Goal: Task Accomplishment & Management: Manage account settings

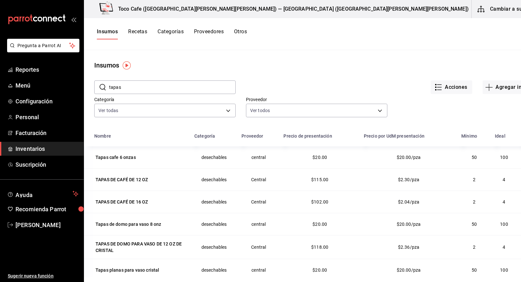
click at [481, 8] on button "Cambiar a sucursal" at bounding box center [508, 9] width 73 height 18
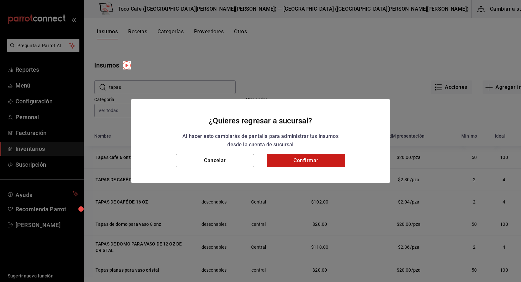
click at [303, 161] on button "Confirmar" at bounding box center [306, 161] width 78 height 14
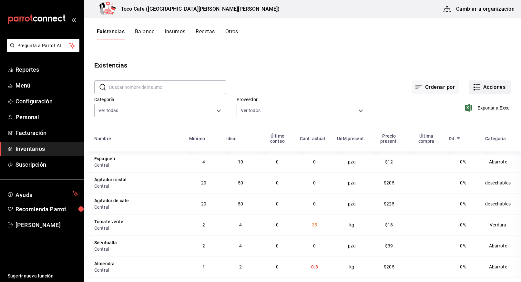
click at [485, 88] on button "Acciones" at bounding box center [490, 87] width 42 height 14
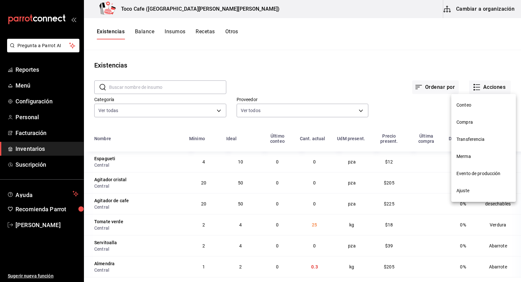
click at [471, 124] on span "Compra" at bounding box center [484, 122] width 54 height 7
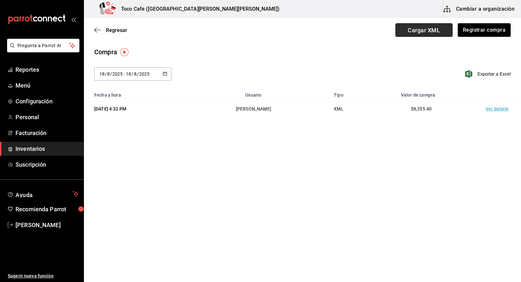
click at [432, 30] on span "Cargar XML" at bounding box center [424, 30] width 57 height 14
click at [0, 0] on input "Cargar XML" at bounding box center [0, 0] width 0 height 0
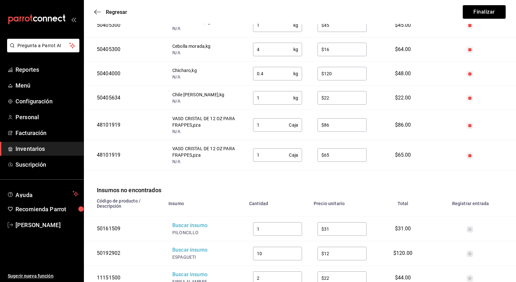
scroll to position [806, 0]
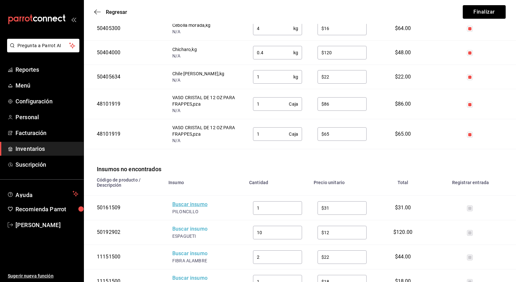
click at [184, 201] on div "Buscar insumo" at bounding box center [198, 204] width 52 height 7
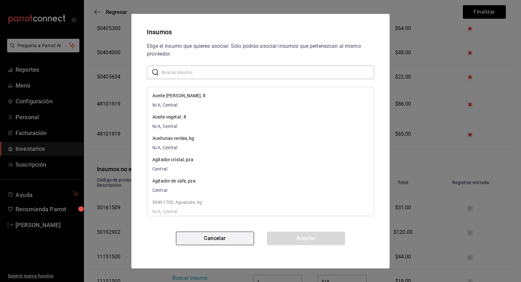
click at [208, 237] on button "Cancelar" at bounding box center [215, 239] width 78 height 14
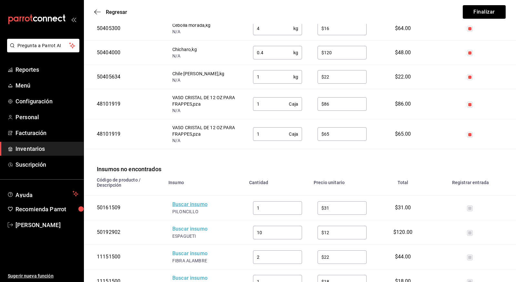
click at [188, 201] on div "Buscar insumo" at bounding box center [198, 204] width 52 height 7
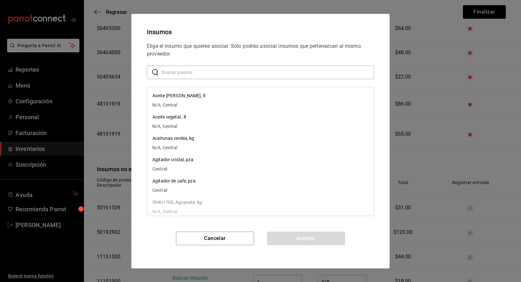
click at [220, 68] on input "text" at bounding box center [268, 72] width 212 height 13
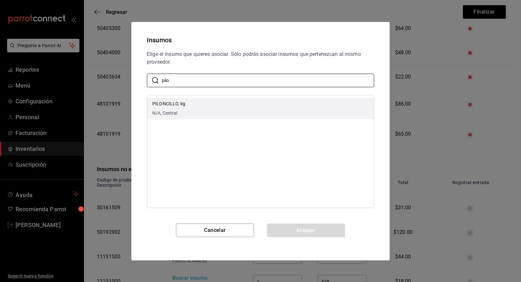
type input "pilo"
click at [171, 103] on p "PILONCILLO, kg" at bounding box center [168, 103] width 33 height 7
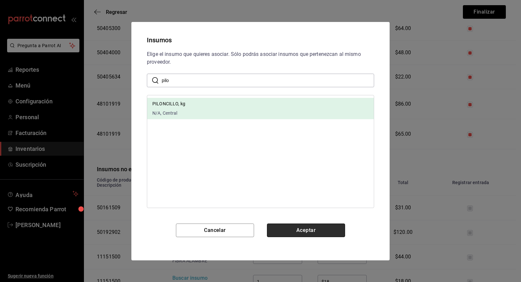
click at [302, 227] on button "Aceptar" at bounding box center [306, 230] width 78 height 14
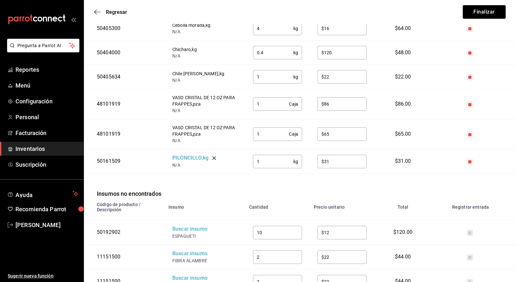
click at [213, 210] on th "Insumo" at bounding box center [205, 209] width 81 height 22
click at [191, 225] on div "Buscar insumo" at bounding box center [198, 228] width 52 height 7
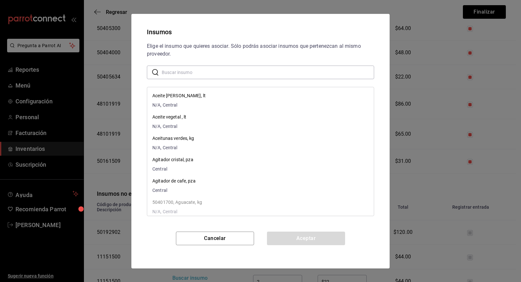
click at [211, 73] on input "text" at bounding box center [268, 72] width 212 height 13
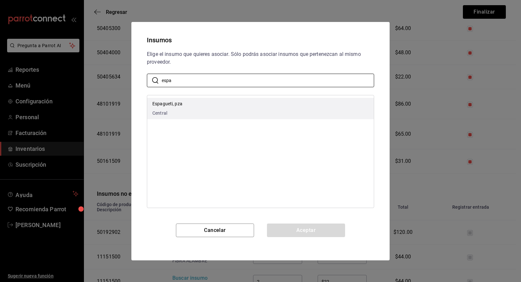
type input "espa"
click at [178, 106] on p "Espagueti, pza" at bounding box center [167, 103] width 30 height 7
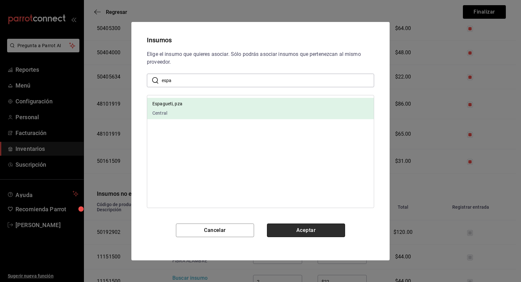
click at [308, 230] on button "Aceptar" at bounding box center [306, 230] width 78 height 14
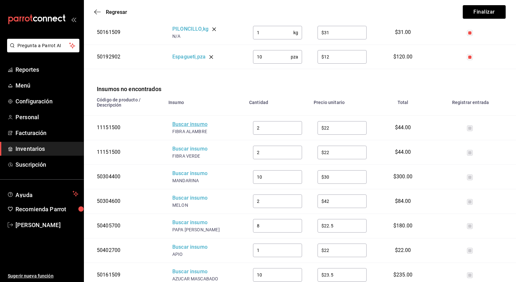
scroll to position [937, 0]
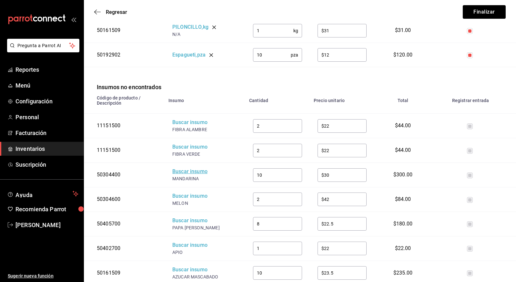
click at [193, 168] on div "Buscar insumo" at bounding box center [198, 171] width 52 height 7
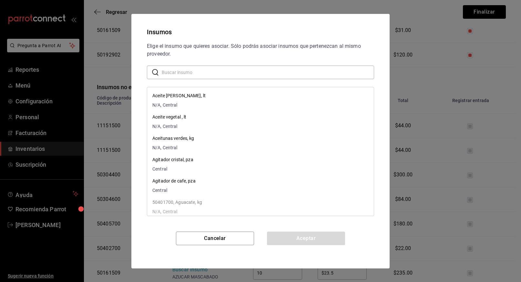
click at [221, 74] on input "text" at bounding box center [268, 72] width 212 height 13
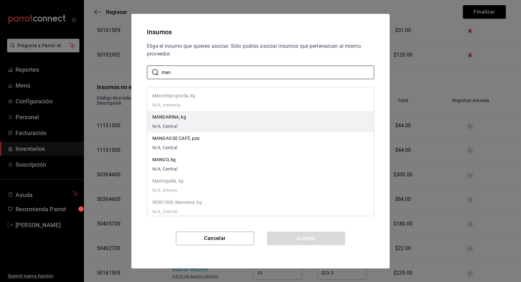
type input "man"
click at [175, 115] on p "MANDARINA, kg" at bounding box center [169, 117] width 34 height 7
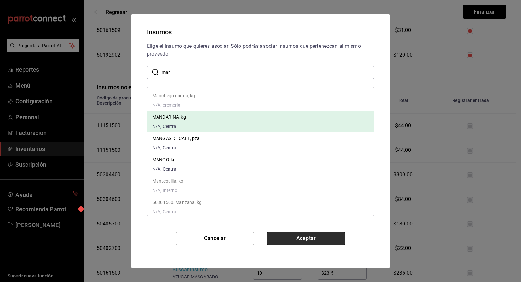
click at [308, 237] on button "Aceptar" at bounding box center [306, 239] width 78 height 14
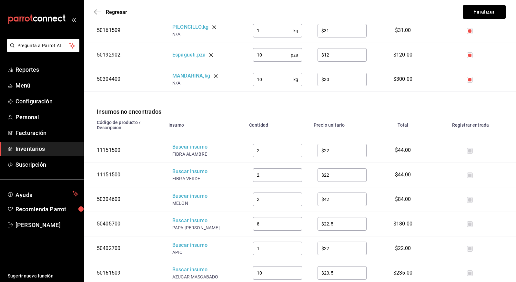
click at [182, 192] on div "Buscar insumo" at bounding box center [198, 195] width 52 height 7
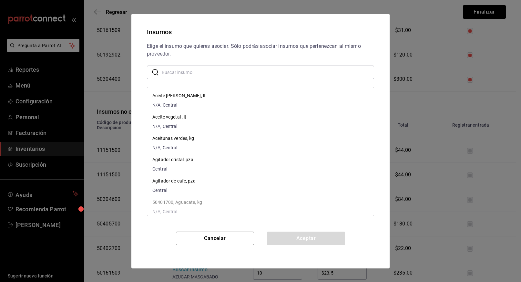
click at [204, 74] on input "text" at bounding box center [268, 72] width 212 height 13
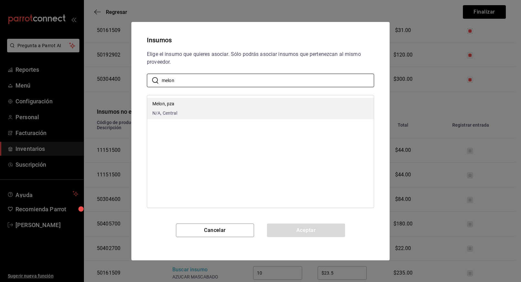
type input "melon"
click at [173, 110] on span "N/A, Central" at bounding box center [164, 113] width 25 height 7
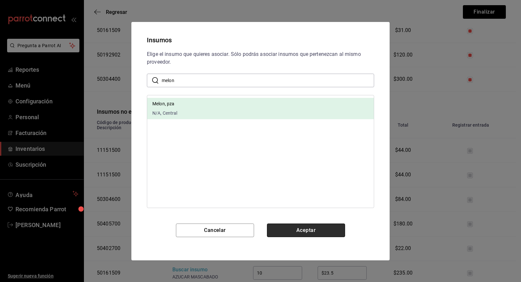
click at [298, 228] on button "Aceptar" at bounding box center [306, 230] width 78 height 14
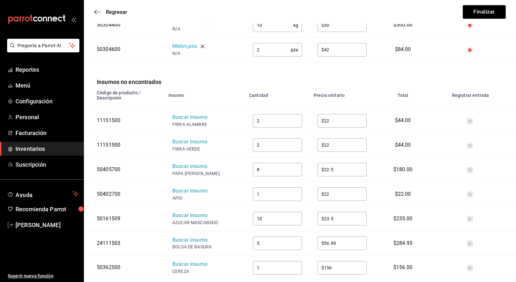
scroll to position [993, 0]
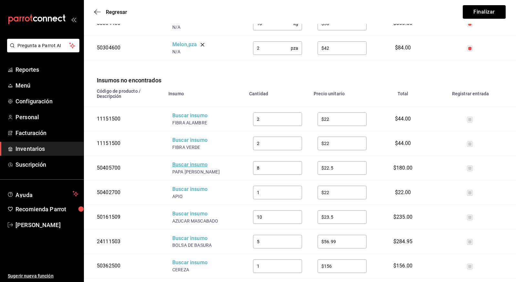
click at [192, 161] on div "Buscar insumo" at bounding box center [198, 164] width 52 height 7
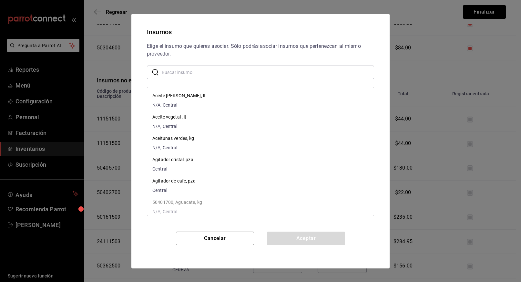
click at [223, 73] on input "text" at bounding box center [268, 72] width 212 height 13
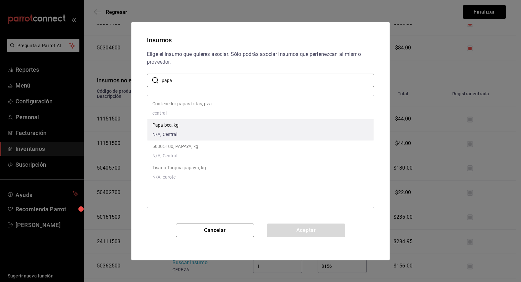
type input "papa"
click at [168, 127] on p "Papa bca, kg" at bounding box center [165, 125] width 26 height 7
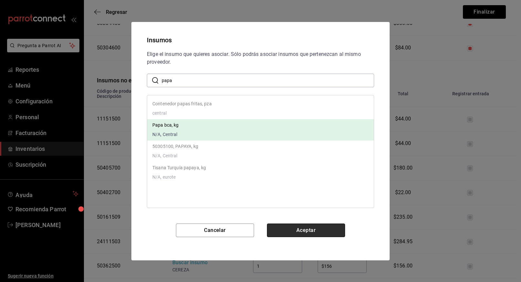
click at [300, 232] on button "Aceptar" at bounding box center [306, 230] width 78 height 14
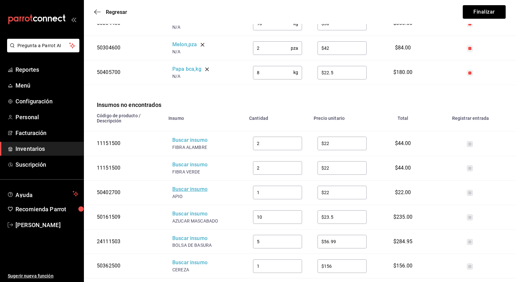
click at [196, 186] on div "Buscar insumo" at bounding box center [198, 189] width 52 height 7
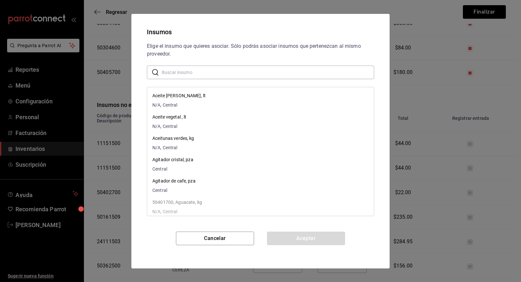
click at [221, 74] on input "text" at bounding box center [268, 72] width 212 height 13
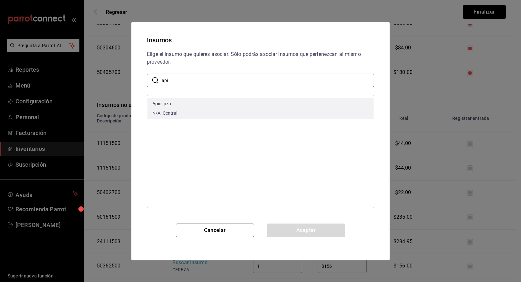
type input "api"
click at [174, 105] on p "Apio, pza" at bounding box center [164, 103] width 25 height 7
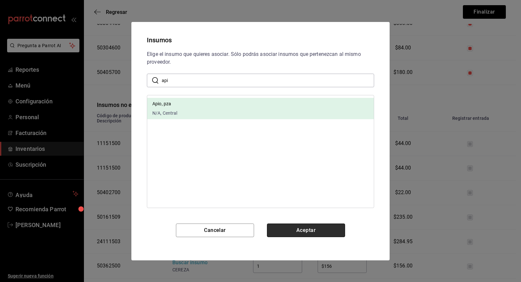
click at [304, 231] on button "Aceptar" at bounding box center [306, 230] width 78 height 14
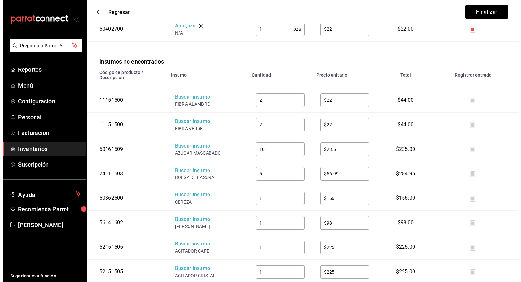
scroll to position [1078, 0]
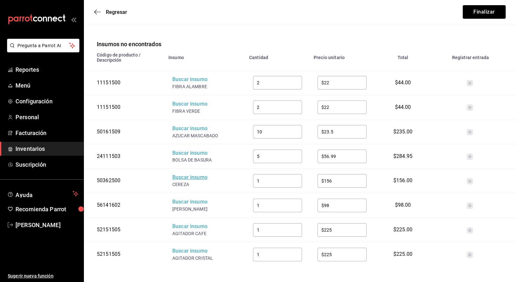
click at [196, 174] on div "Buscar insumo" at bounding box center [198, 177] width 52 height 7
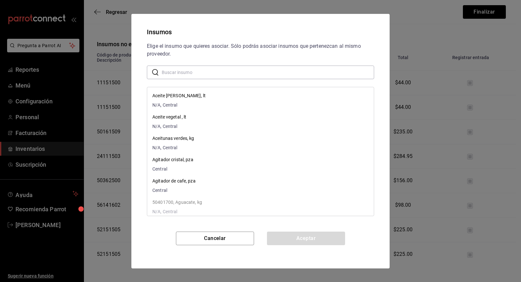
click at [207, 75] on input "text" at bounding box center [268, 72] width 212 height 13
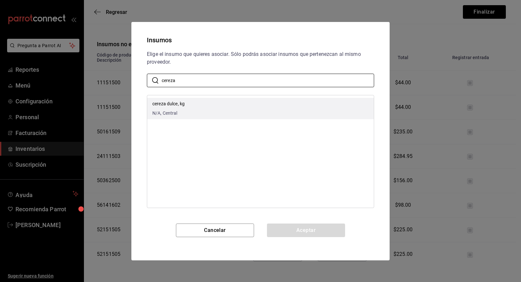
type input "cereza"
click at [252, 108] on li "cereza dulce, kg N/A, Central" at bounding box center [260, 108] width 227 height 21
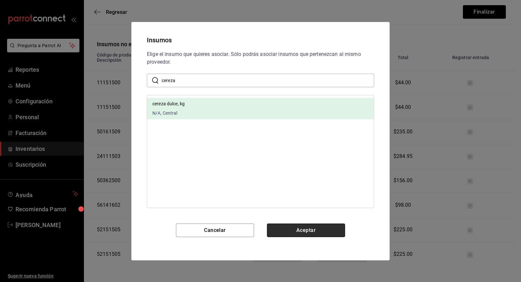
click at [300, 231] on button "Aceptar" at bounding box center [306, 230] width 78 height 14
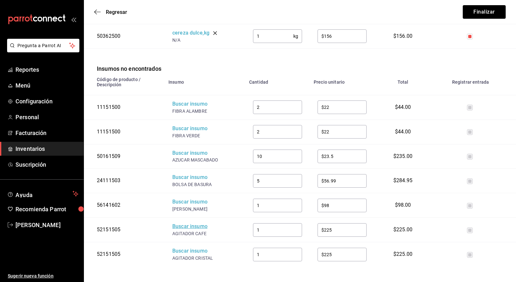
click at [191, 223] on div "Buscar insumo" at bounding box center [198, 226] width 52 height 7
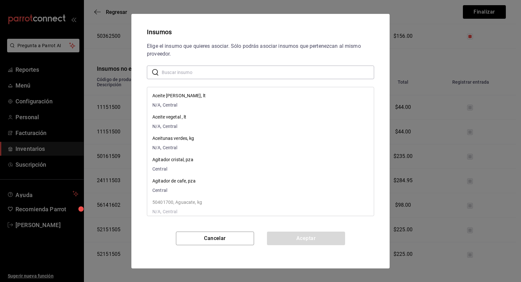
click at [221, 72] on input "text" at bounding box center [268, 72] width 212 height 13
click at [218, 236] on button "Cancelar" at bounding box center [215, 239] width 78 height 14
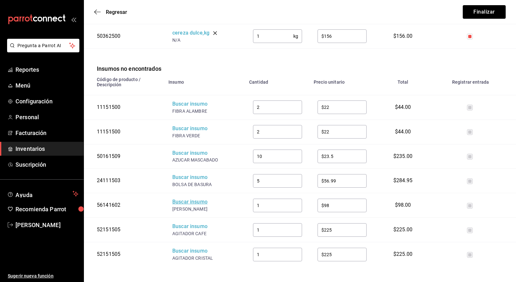
click at [193, 198] on div "Buscar insumo" at bounding box center [198, 201] width 52 height 7
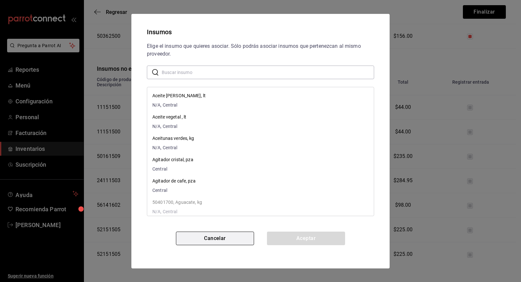
click at [206, 240] on button "Cancelar" at bounding box center [215, 239] width 78 height 14
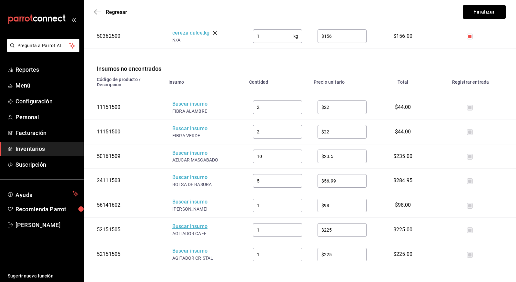
click at [192, 223] on div "Buscar insumo" at bounding box center [198, 226] width 52 height 7
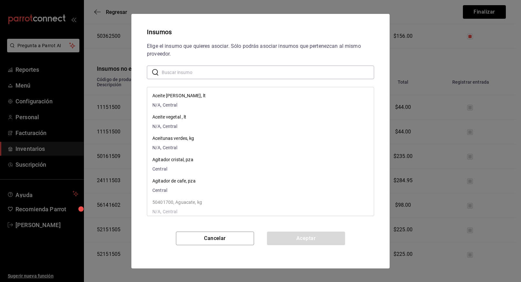
click at [211, 73] on input "text" at bounding box center [268, 72] width 212 height 13
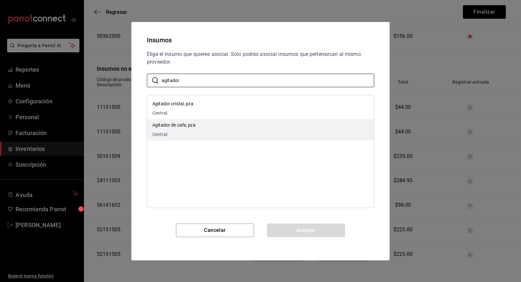
type input "agitador"
click at [185, 125] on p "Agitador de cafe, pza" at bounding box center [173, 125] width 43 height 7
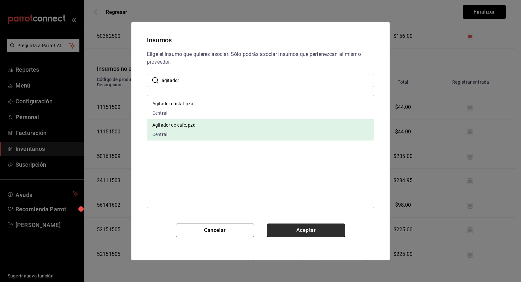
click at [307, 234] on button "Aceptar" at bounding box center [306, 230] width 78 height 14
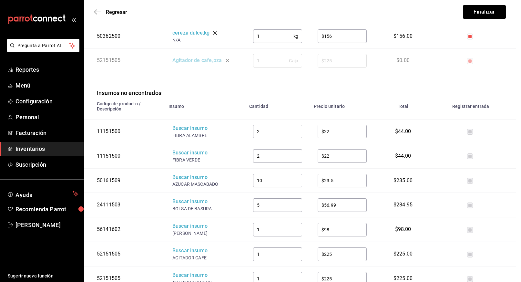
scroll to position [1078, 0]
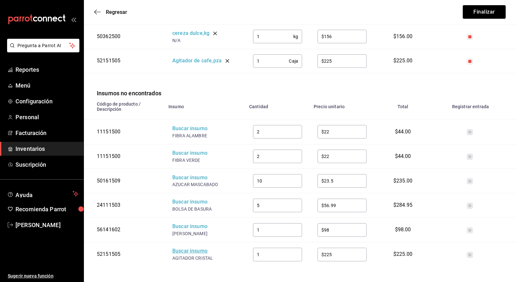
click at [192, 247] on div "Buscar insumo" at bounding box center [198, 250] width 52 height 7
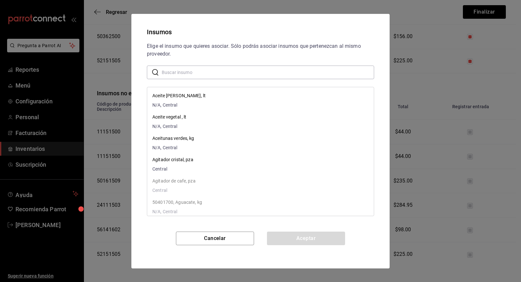
click at [182, 75] on input "text" at bounding box center [268, 72] width 212 height 13
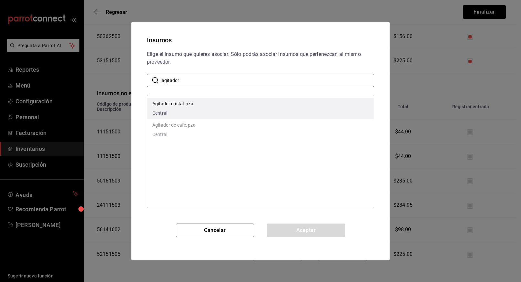
type input "agitador"
click at [179, 103] on p "Agitador cristal, pza" at bounding box center [172, 103] width 41 height 7
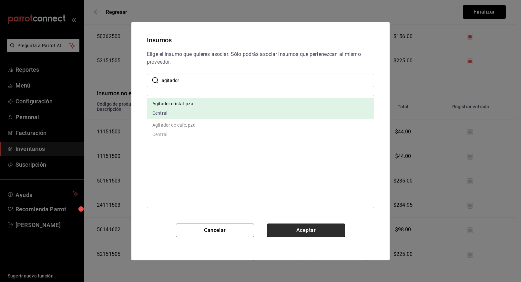
click at [312, 229] on button "Aceptar" at bounding box center [306, 230] width 78 height 14
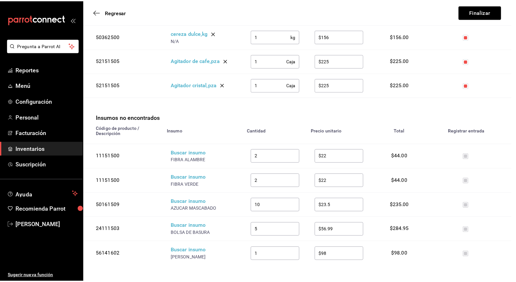
scroll to position [1078, 0]
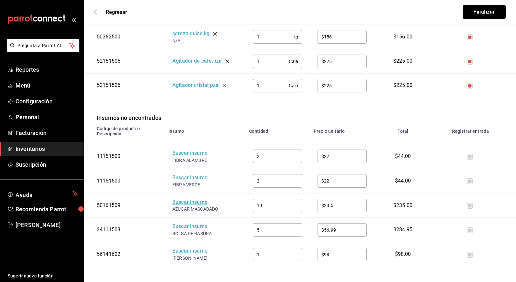
click at [183, 199] on div "Buscar insumo" at bounding box center [198, 202] width 52 height 7
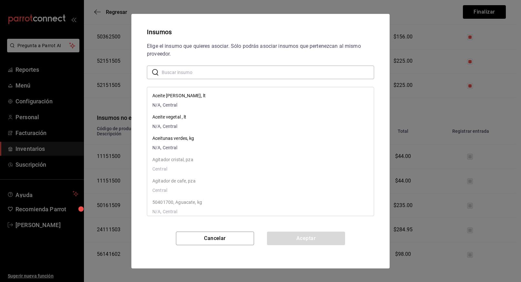
click at [223, 74] on input "text" at bounding box center [268, 72] width 212 height 13
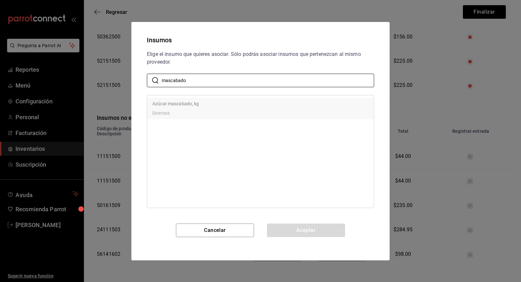
type input "mascabado"
click at [187, 103] on p "Azúcar mascabado, kg" at bounding box center [175, 103] width 47 height 7
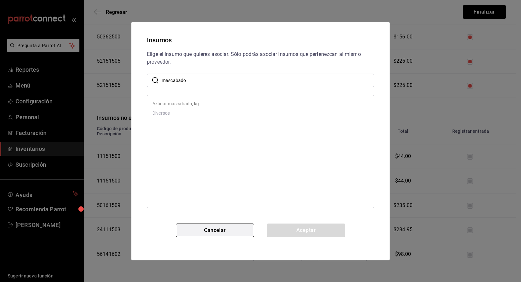
click at [223, 228] on button "Cancelar" at bounding box center [215, 230] width 78 height 14
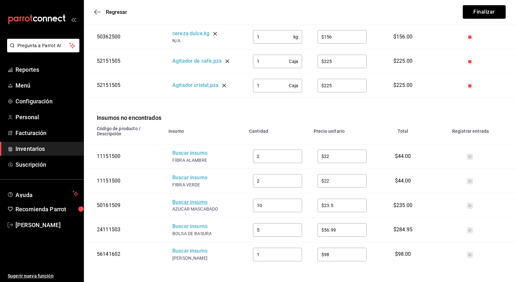
click at [194, 199] on div "Buscar insumo" at bounding box center [198, 202] width 52 height 7
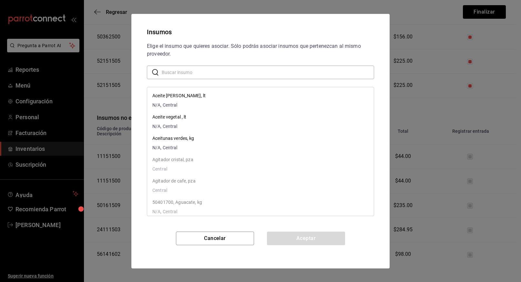
click at [173, 74] on input "text" at bounding box center [268, 72] width 212 height 13
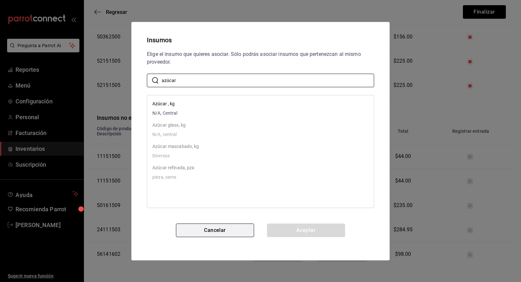
type input "azúcar"
click at [216, 232] on button "Cancelar" at bounding box center [215, 230] width 78 height 14
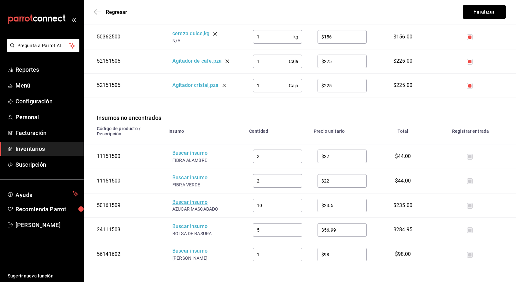
click at [188, 199] on div "Buscar insumo" at bounding box center [198, 202] width 52 height 7
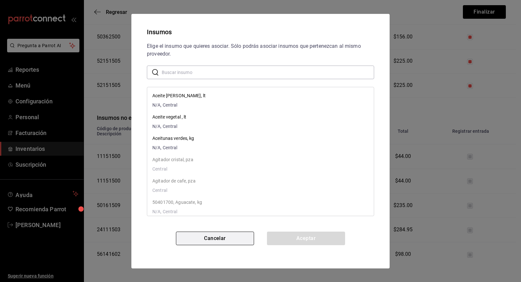
click at [216, 235] on button "Cancelar" at bounding box center [215, 239] width 78 height 14
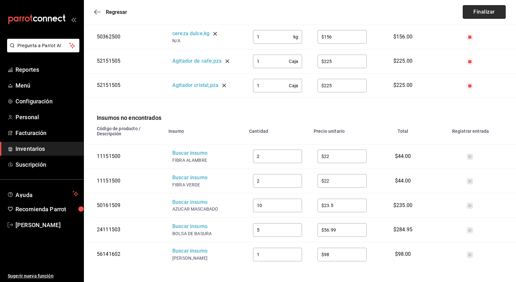
click at [482, 12] on button "Finalizar" at bounding box center [484, 12] width 43 height 14
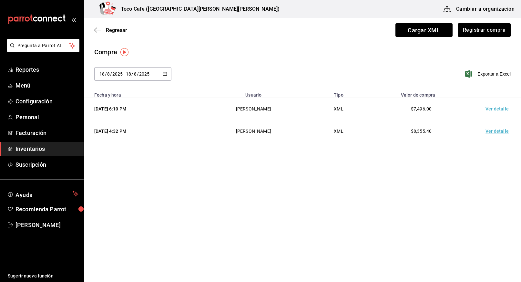
click at [473, 9] on button "Cambiar a organización" at bounding box center [479, 9] width 73 height 18
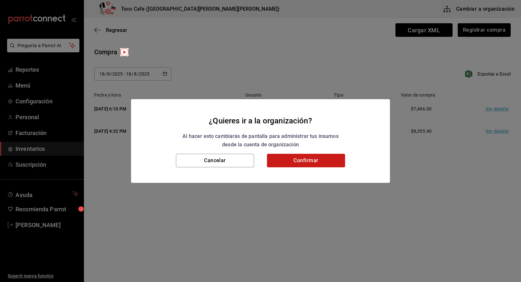
click at [306, 162] on button "Confirmar" at bounding box center [306, 161] width 78 height 14
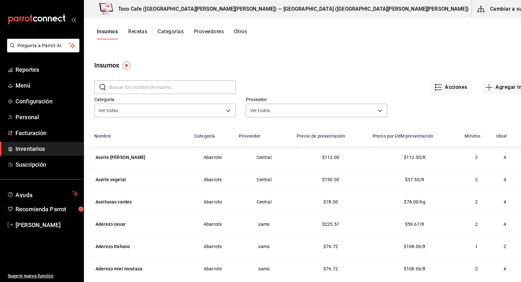
click at [167, 88] on input "text" at bounding box center [172, 87] width 127 height 13
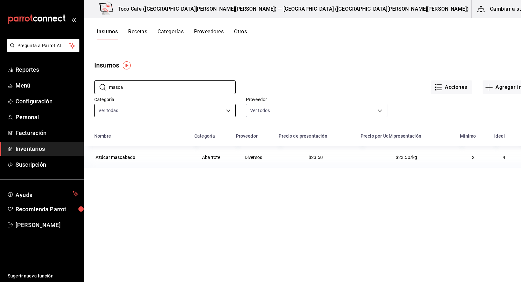
type input "mascabado"
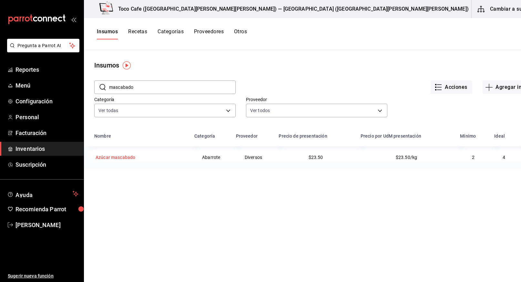
click at [115, 156] on div "Azúcar mascabado" at bounding box center [116, 157] width 40 height 6
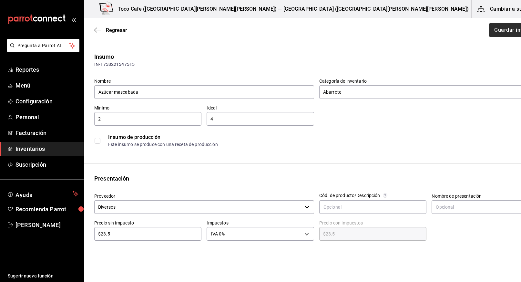
type input "Azúcar mascabada"
click at [489, 31] on button "Guardar insumo" at bounding box center [514, 30] width 50 height 14
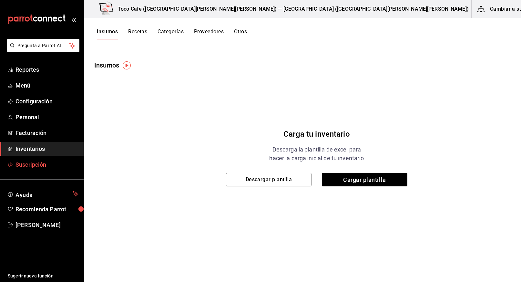
click at [25, 166] on span "Suscripción" at bounding box center [47, 164] width 63 height 9
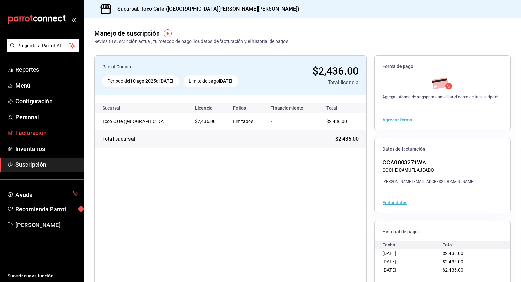
click at [29, 133] on span "Facturación" at bounding box center [47, 133] width 63 height 9
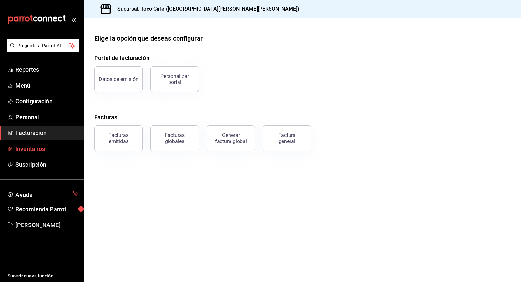
click at [26, 149] on span "Inventarios" at bounding box center [47, 148] width 63 height 9
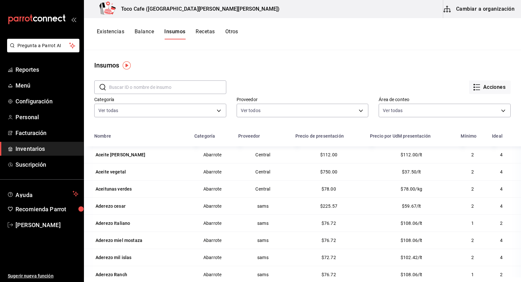
click at [484, 8] on button "Cambiar a organización" at bounding box center [479, 9] width 73 height 18
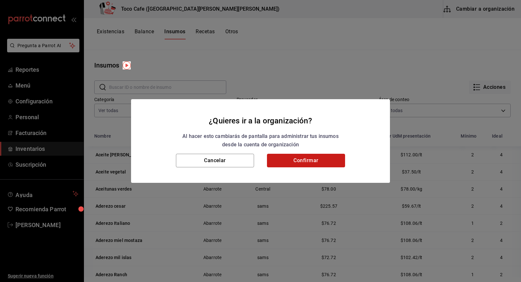
click at [299, 160] on button "Confirmar" at bounding box center [306, 161] width 78 height 14
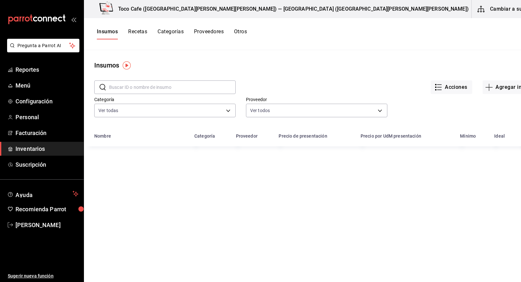
click at [149, 83] on input "text" at bounding box center [172, 87] width 127 height 13
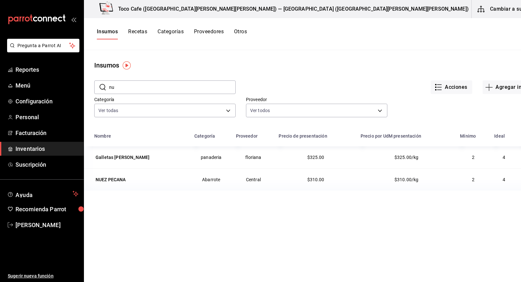
type input "n"
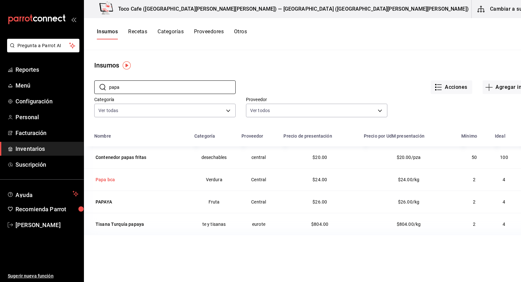
type input "papa"
click at [106, 179] on div "Papa bca" at bounding box center [105, 179] width 19 height 6
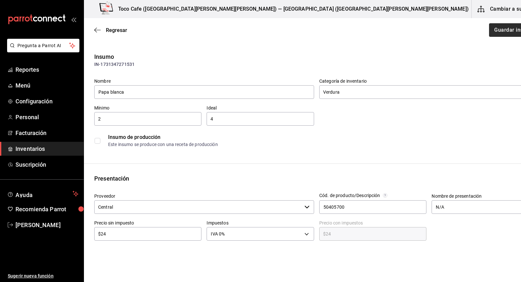
type input "Papa blanca"
click at [489, 30] on button "Guardar insumo" at bounding box center [514, 30] width 50 height 14
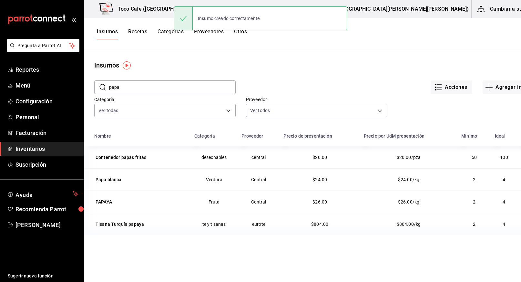
click at [177, 85] on input "papa" at bounding box center [172, 87] width 127 height 13
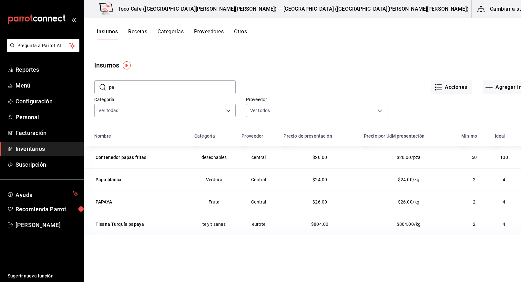
type input "p"
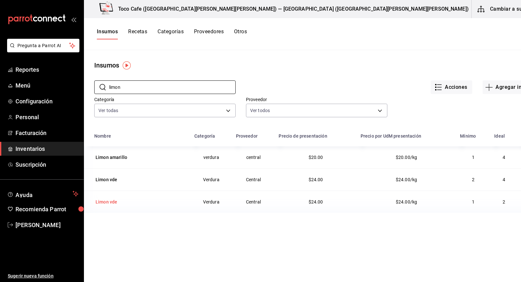
type input "limon"
click at [106, 202] on div "Limon vde" at bounding box center [107, 202] width 22 height 6
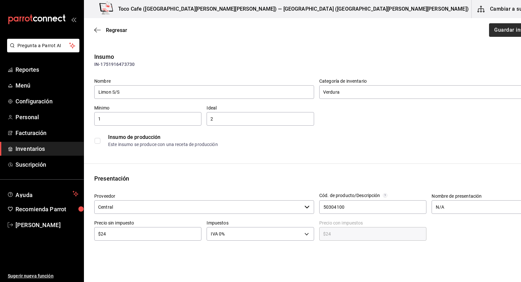
type input "Limon S/S"
click at [489, 30] on button "Guardar insumo" at bounding box center [514, 30] width 50 height 14
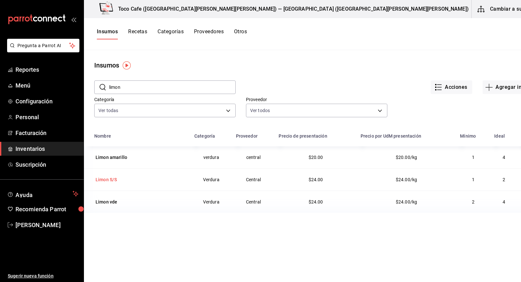
click at [128, 181] on div "Limon S/S" at bounding box center [140, 179] width 92 height 9
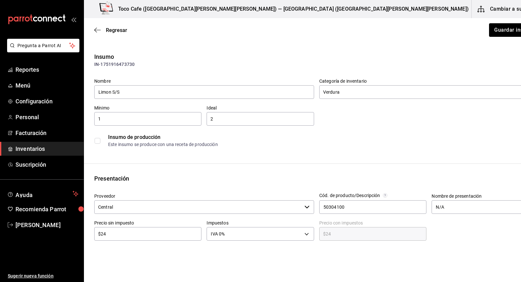
click at [120, 233] on input "$24" at bounding box center [147, 234] width 107 height 8
type input "$2"
type input "$2.00"
type input "$0.00"
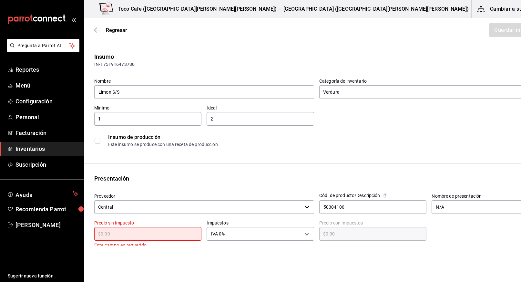
type input "$1"
type input "$1.00"
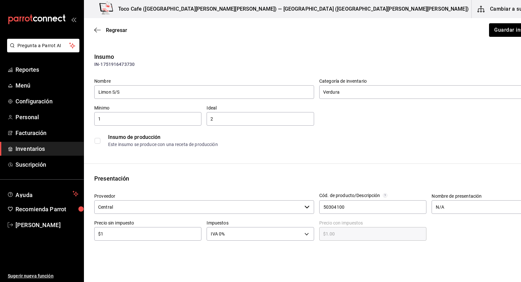
type input "$15"
type input "$15.00"
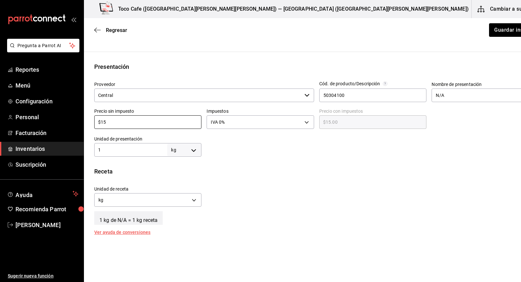
scroll to position [119, 0]
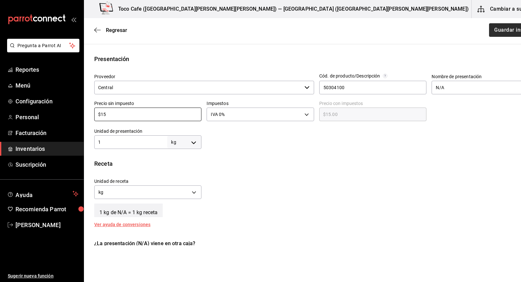
type input "$15"
click at [489, 28] on button "Guardar insumo" at bounding box center [514, 30] width 50 height 14
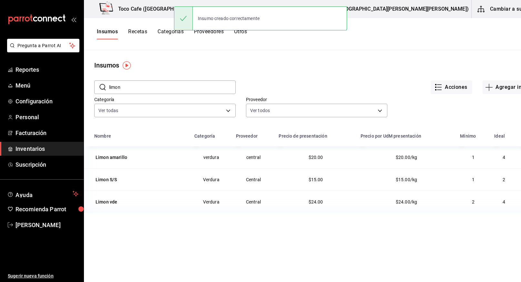
click at [387, 47] on div "Insumos Recetas Categorías Proveedores Otros" at bounding box center [317, 34] width 466 height 32
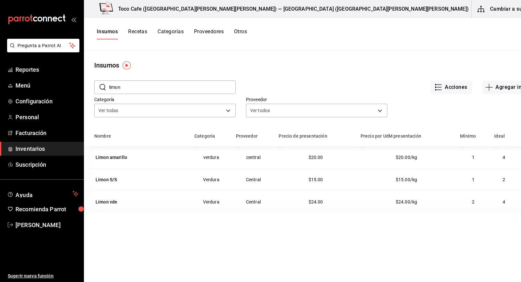
click at [131, 84] on input "limon" at bounding box center [172, 87] width 127 height 13
click at [134, 85] on input "limon" at bounding box center [172, 87] width 127 height 13
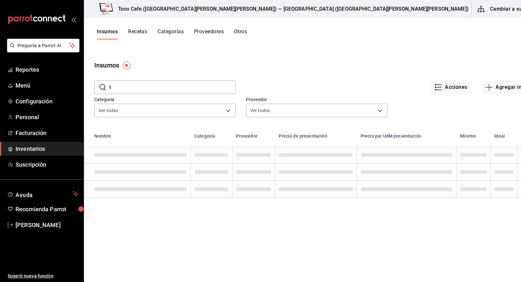
type input "l"
type input "p"
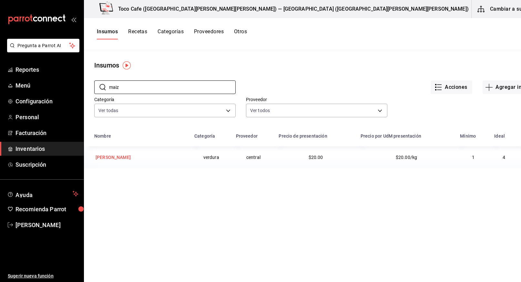
type input "maiz"
click at [106, 156] on div "Maiz pololero" at bounding box center [113, 157] width 35 height 6
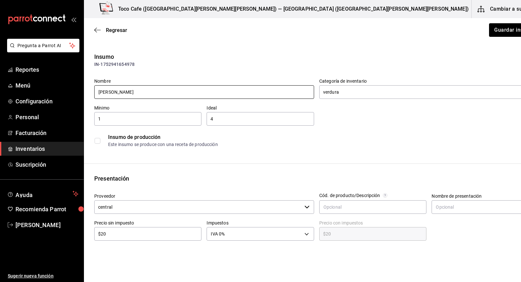
click at [120, 91] on input "Maiz pololero" at bounding box center [204, 92] width 220 height 14
type input "Maiz polomero"
click at [129, 235] on input "$20" at bounding box center [147, 234] width 107 height 8
type input "$2"
type input "$2.00"
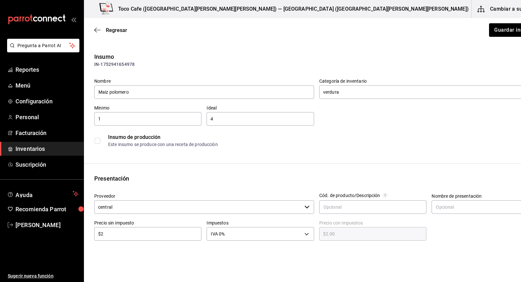
type input "$27"
type input "$27.00"
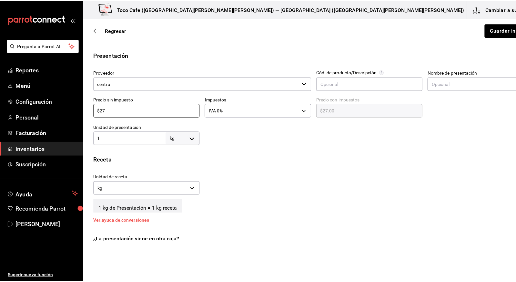
scroll to position [153, 0]
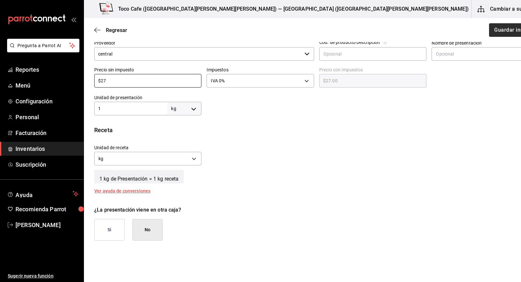
type input "$27"
click at [489, 30] on button "Guardar insumo" at bounding box center [514, 30] width 50 height 14
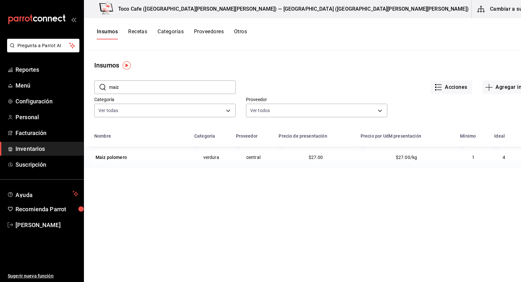
click at [488, 7] on button "Cambiar a sucursal" at bounding box center [508, 9] width 73 height 18
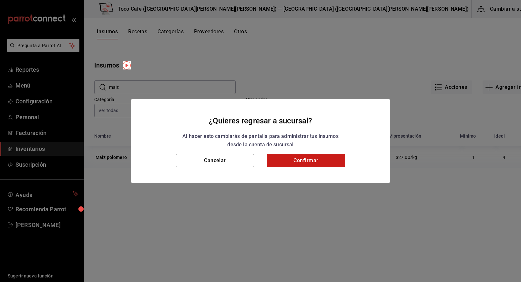
click at [300, 158] on button "Confirmar" at bounding box center [306, 161] width 78 height 14
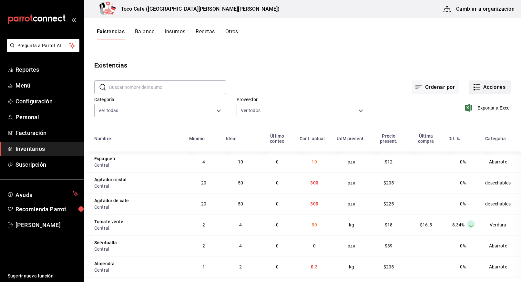
click at [487, 88] on button "Acciones" at bounding box center [490, 87] width 42 height 14
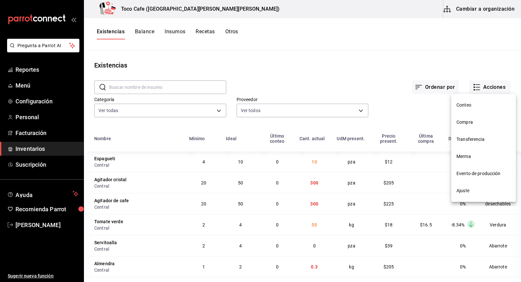
click at [468, 121] on span "Compra" at bounding box center [484, 122] width 54 height 7
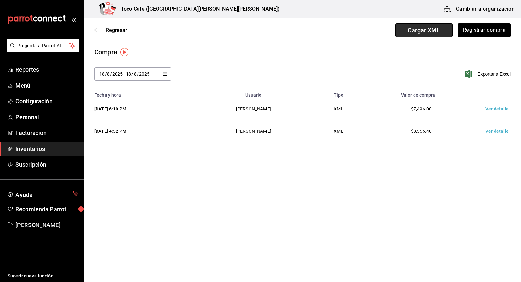
click at [432, 29] on span "Cargar XML" at bounding box center [424, 30] width 57 height 14
click at [0, 0] on input "Cargar XML" at bounding box center [0, 0] width 0 height 0
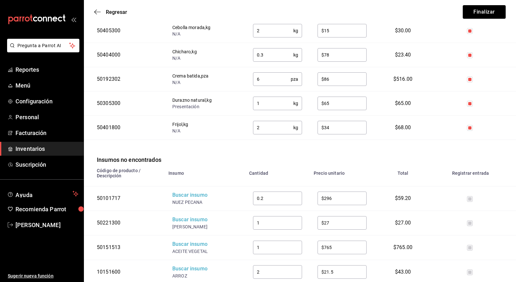
scroll to position [933, 0]
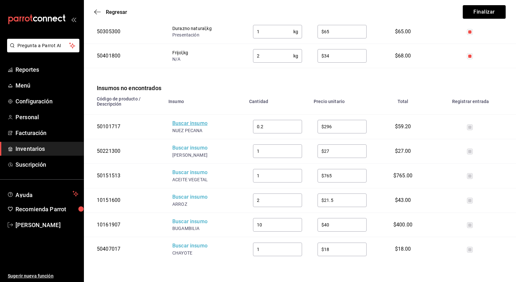
click at [191, 123] on div "Buscar insumo" at bounding box center [198, 123] width 52 height 7
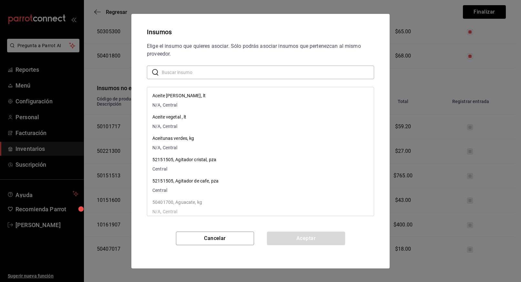
click at [191, 74] on input "text" at bounding box center [268, 72] width 212 height 13
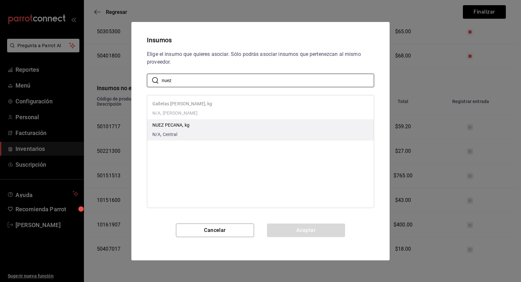
type input "nuez"
click at [174, 125] on p "NUEZ PECANA, kg" at bounding box center [170, 125] width 37 height 7
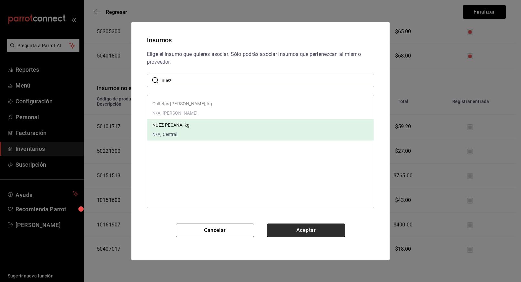
click at [313, 233] on button "Aceptar" at bounding box center [306, 230] width 78 height 14
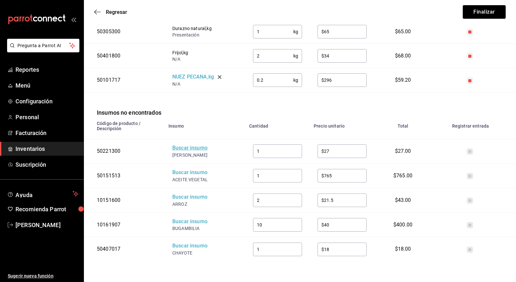
click at [191, 146] on div "Buscar insumo" at bounding box center [198, 147] width 52 height 7
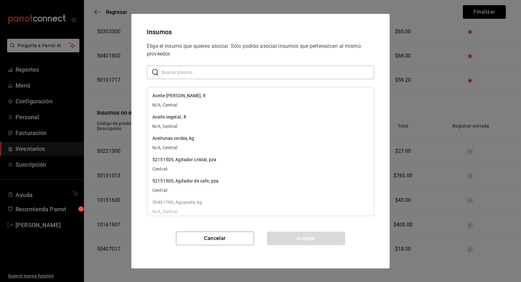
click at [203, 75] on input "text" at bounding box center [268, 72] width 212 height 13
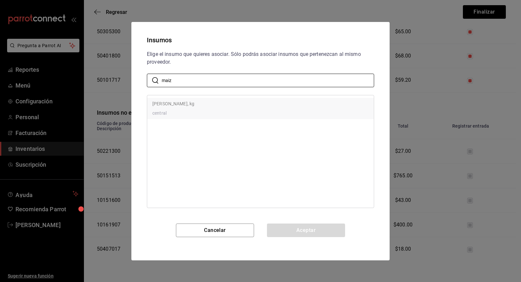
type input "maiz"
click at [179, 108] on div "Maiz polomero, kg central" at bounding box center [173, 108] width 42 height 16
click at [172, 102] on p "Maiz polomero, kg" at bounding box center [173, 103] width 42 height 7
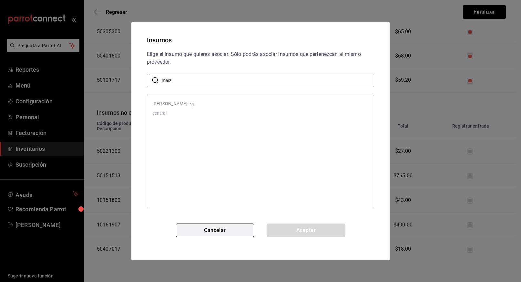
click at [218, 230] on button "Cancelar" at bounding box center [215, 230] width 78 height 14
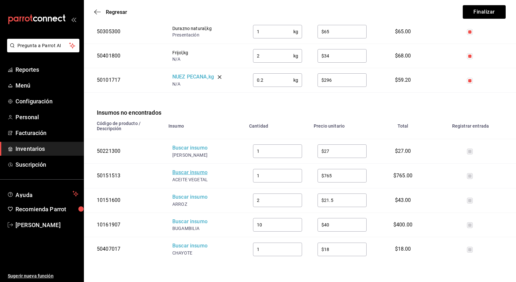
click at [197, 173] on div "Buscar insumo" at bounding box center [198, 172] width 52 height 7
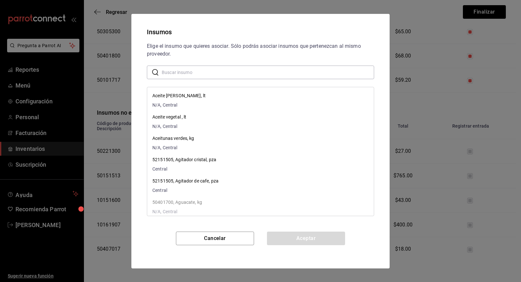
click at [186, 75] on input "text" at bounding box center [268, 72] width 212 height 13
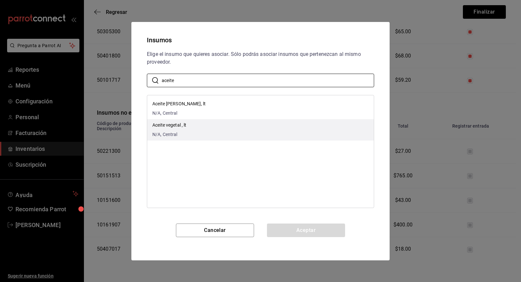
type input "aceite"
click at [171, 125] on p "Aceite vegetal , lt" at bounding box center [169, 125] width 34 height 7
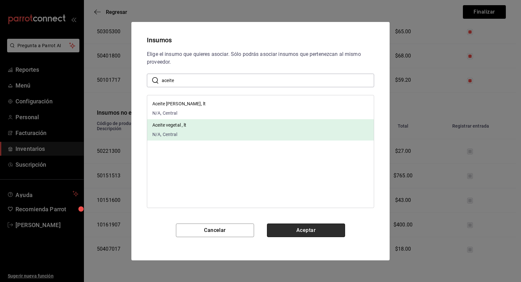
click at [306, 228] on button "Aceptar" at bounding box center [306, 230] width 78 height 14
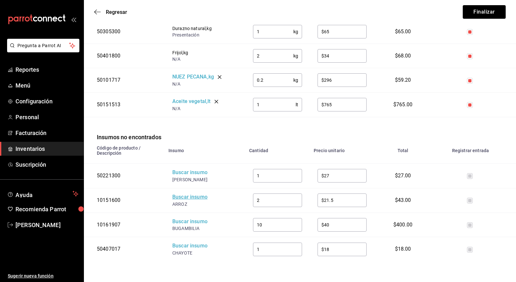
click at [188, 197] on div "Buscar insumo" at bounding box center [198, 196] width 52 height 7
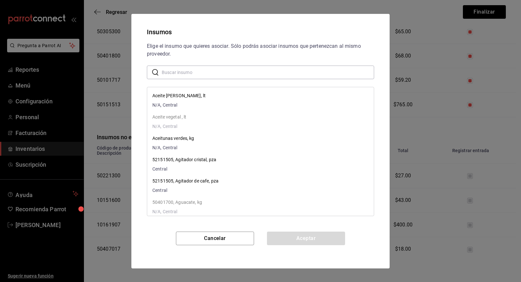
click at [200, 76] on input "text" at bounding box center [268, 72] width 212 height 13
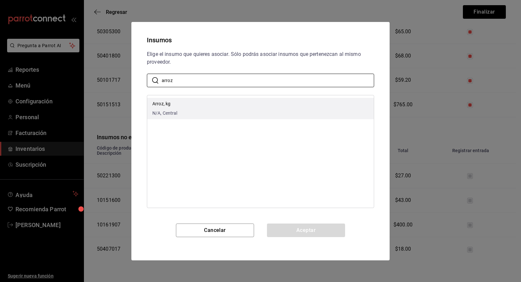
type input "arroz"
click at [166, 104] on p "Arroz, kg" at bounding box center [164, 103] width 25 height 7
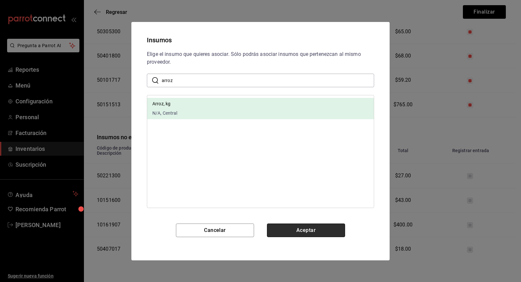
click at [312, 232] on button "Aceptar" at bounding box center [306, 230] width 78 height 14
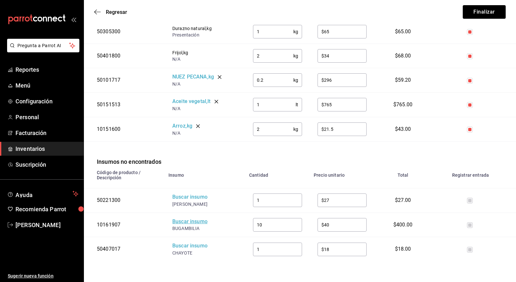
click at [190, 222] on div "Buscar insumo" at bounding box center [198, 221] width 52 height 7
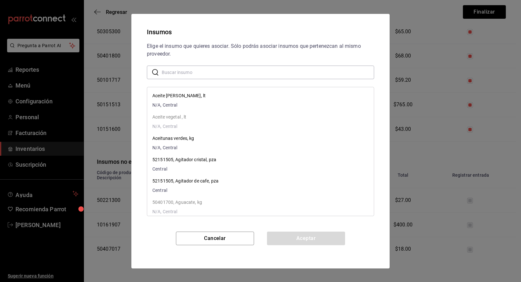
click at [198, 75] on input "text" at bounding box center [268, 72] width 212 height 13
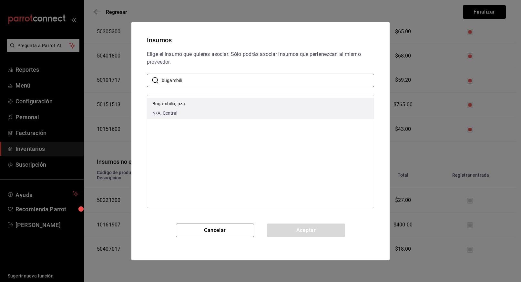
type input "bugambili"
click at [175, 106] on p "Bugambilia, pza" at bounding box center [168, 103] width 33 height 7
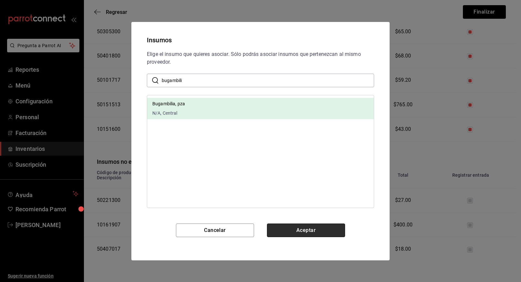
click at [318, 233] on button "Aceptar" at bounding box center [306, 230] width 78 height 14
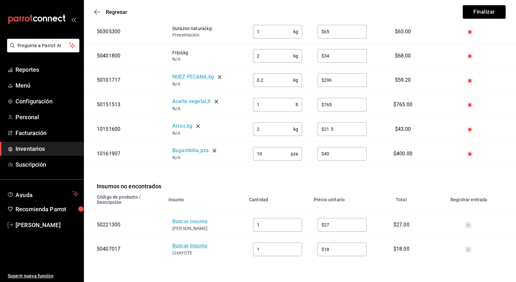
click at [188, 246] on div "Buscar insumo" at bounding box center [198, 245] width 52 height 7
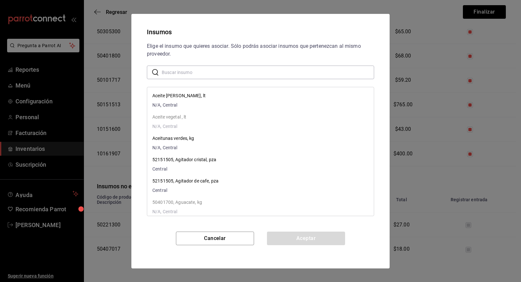
click at [183, 67] on input "text" at bounding box center [268, 72] width 212 height 13
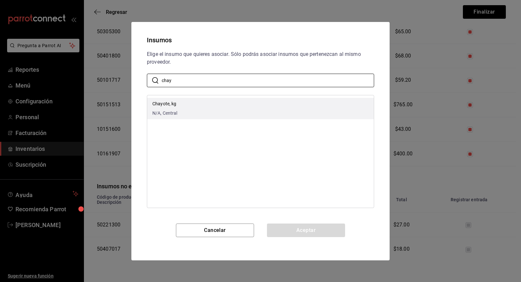
type input "chay"
click at [162, 110] on span "N/A, Central" at bounding box center [164, 113] width 25 height 7
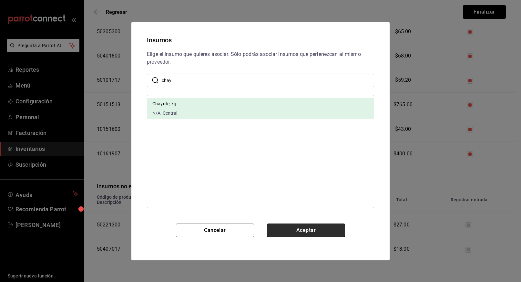
click at [303, 231] on button "Aceptar" at bounding box center [306, 230] width 78 height 14
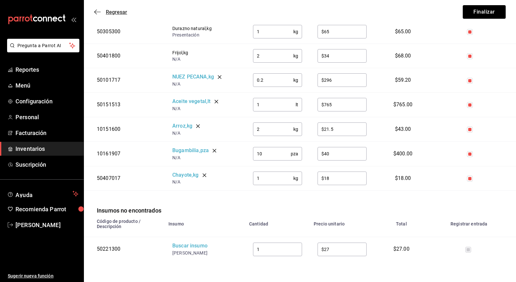
click at [111, 9] on span "Regresar" at bounding box center [116, 12] width 21 height 6
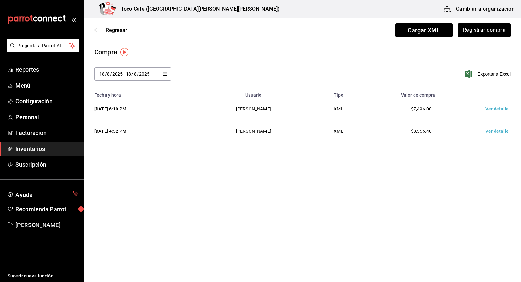
click at [487, 8] on button "Cambiar a organización" at bounding box center [479, 9] width 73 height 18
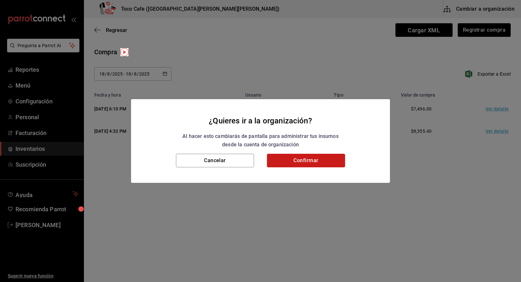
click at [315, 157] on button "Confirmar" at bounding box center [306, 161] width 78 height 14
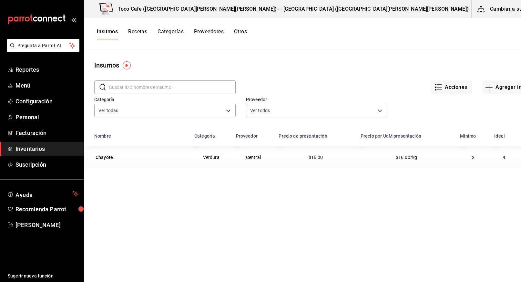
click at [179, 86] on input "text" at bounding box center [172, 87] width 127 height 13
type input "maiz"
click at [110, 157] on div "Maiz polomero" at bounding box center [111, 157] width 31 height 6
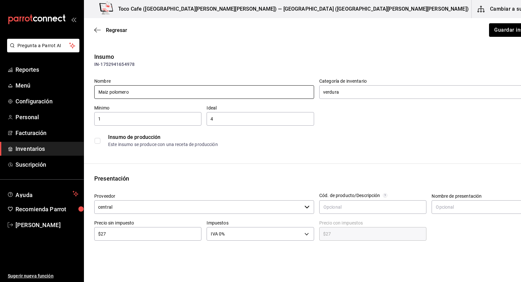
click at [116, 92] on input "Maiz polomero" at bounding box center [204, 92] width 220 height 14
type input "Maiz pozolero"
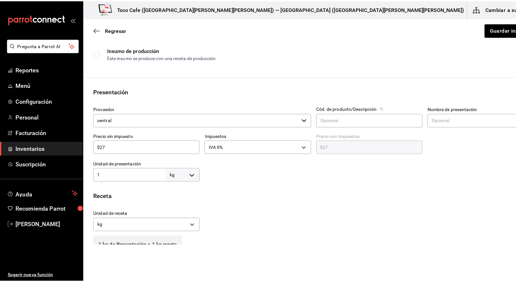
scroll to position [85, 0]
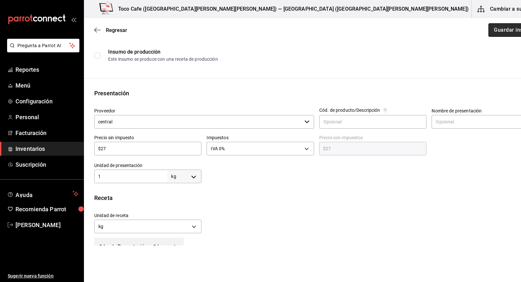
click at [489, 33] on button "Guardar insumo" at bounding box center [514, 30] width 50 height 14
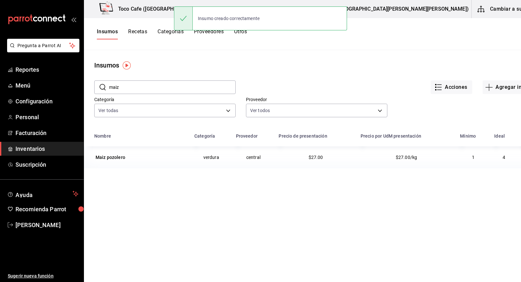
click at [472, 8] on button "Cambiar a sucursal" at bounding box center [508, 9] width 73 height 18
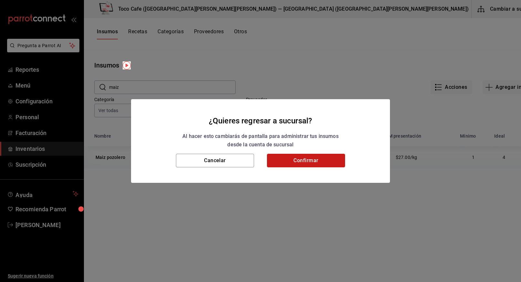
click at [304, 161] on button "Confirmar" at bounding box center [306, 161] width 78 height 14
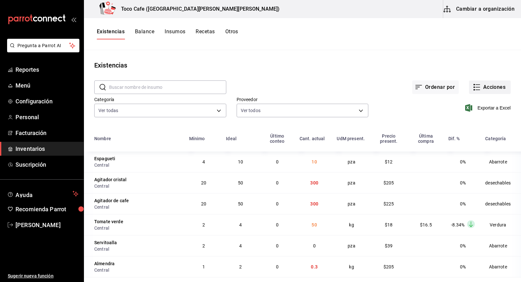
click at [487, 88] on button "Acciones" at bounding box center [490, 87] width 42 height 14
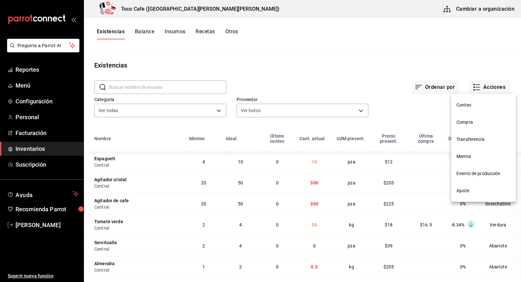
click at [467, 123] on span "Compra" at bounding box center [484, 122] width 54 height 7
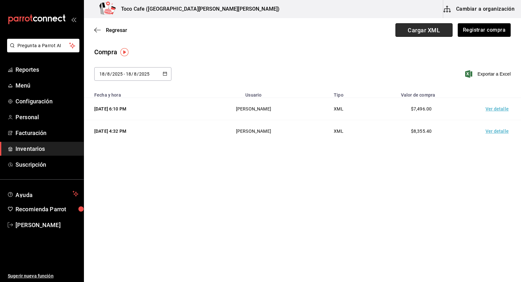
click at [428, 29] on span "Cargar XML" at bounding box center [424, 30] width 57 height 14
click at [0, 0] on input "Cargar XML" at bounding box center [0, 0] width 0 height 0
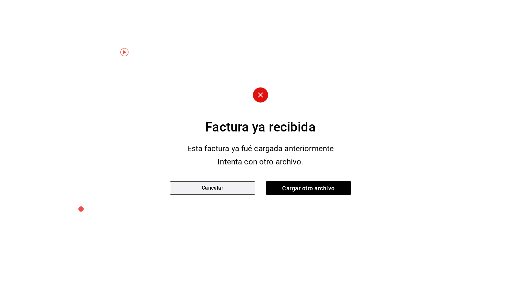
click at [218, 185] on button "Cancelar" at bounding box center [213, 188] width 86 height 14
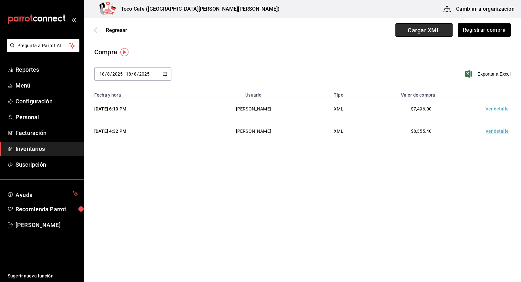
click at [427, 29] on span "Cargar XML" at bounding box center [424, 30] width 57 height 14
click at [0, 0] on input "Cargar XML" at bounding box center [0, 0] width 0 height 0
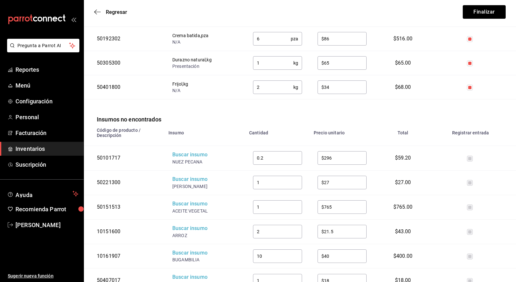
scroll to position [933, 0]
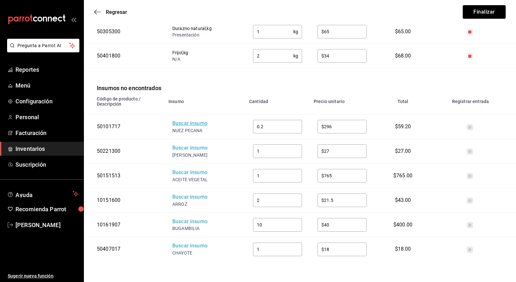
click at [194, 122] on div "Buscar insumo" at bounding box center [198, 123] width 52 height 7
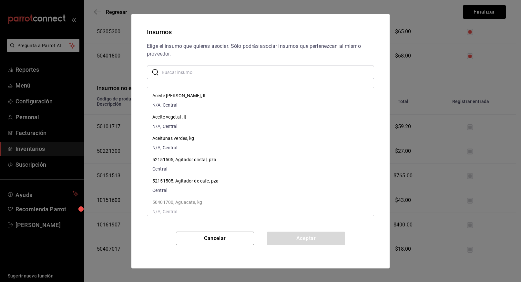
click at [191, 75] on input "text" at bounding box center [268, 72] width 212 height 13
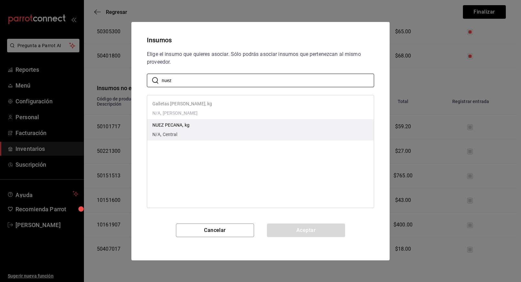
type input "nuez"
click at [169, 122] on p "NUEZ PECANA, kg" at bounding box center [170, 125] width 37 height 7
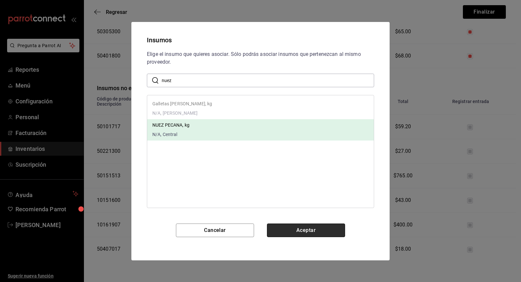
click at [299, 229] on button "Aceptar" at bounding box center [306, 230] width 78 height 14
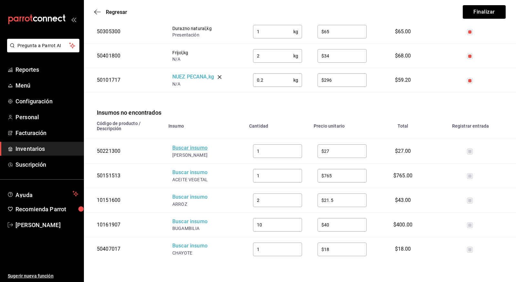
click at [192, 146] on div "Buscar insumo" at bounding box center [198, 147] width 52 height 7
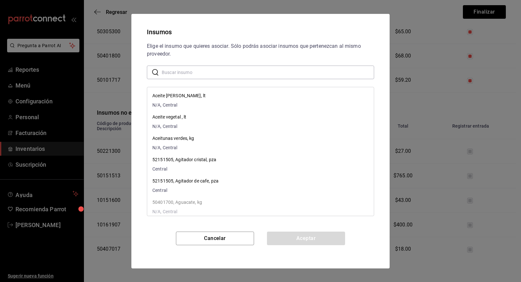
click at [210, 73] on input "text" at bounding box center [268, 72] width 212 height 13
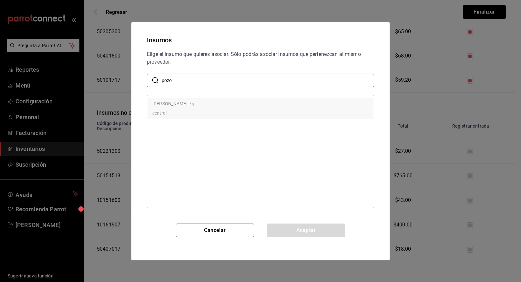
type input "pozo"
click at [181, 104] on p "[PERSON_NAME], kg" at bounding box center [173, 103] width 42 height 7
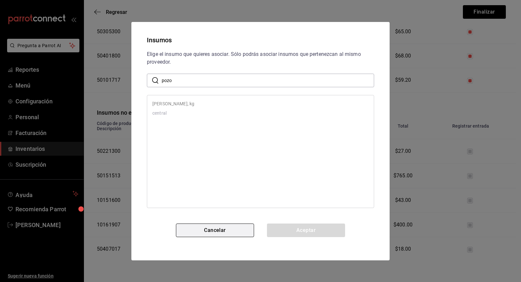
click at [219, 230] on button "Cancelar" at bounding box center [215, 230] width 78 height 14
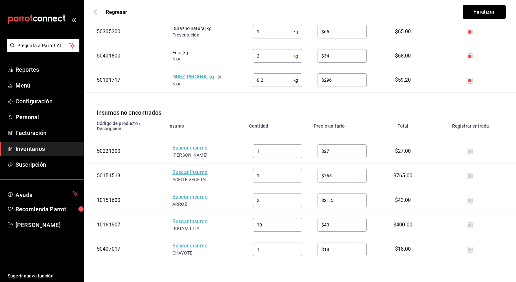
click at [194, 173] on div "Buscar insumo" at bounding box center [198, 172] width 52 height 7
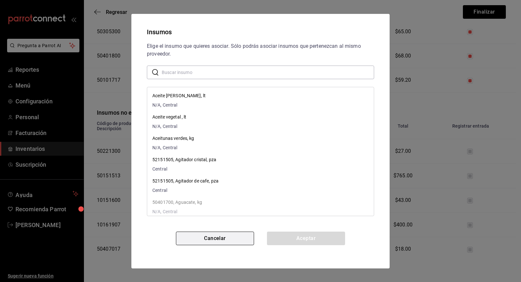
click at [232, 236] on button "Cancelar" at bounding box center [215, 239] width 78 height 14
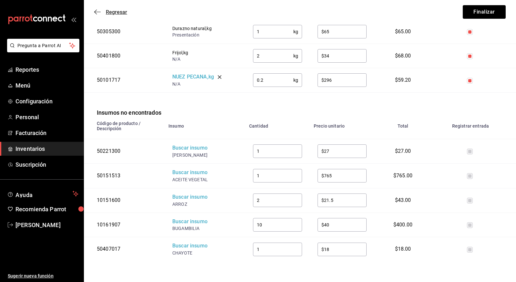
click at [114, 13] on span "Regresar" at bounding box center [116, 12] width 21 height 6
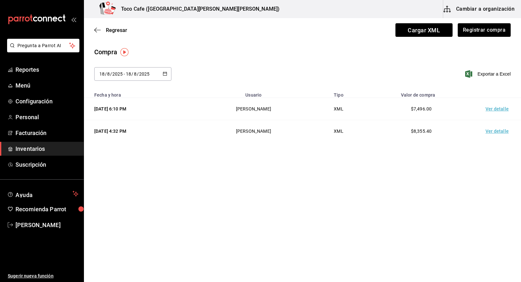
click at [501, 8] on button "Cambiar a organización" at bounding box center [479, 9] width 73 height 18
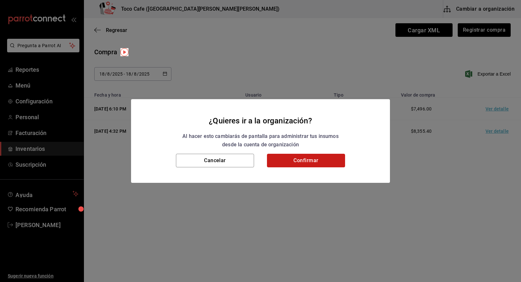
click at [298, 162] on button "Confirmar" at bounding box center [306, 161] width 78 height 14
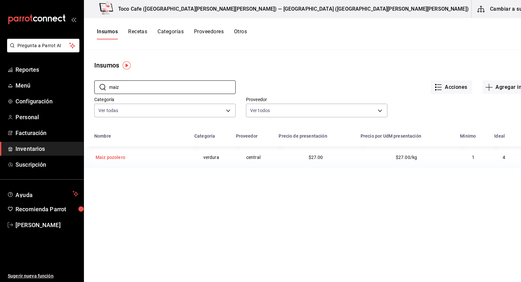
type input "maiz"
click at [112, 153] on div "Maiz pozolero" at bounding box center [110, 157] width 32 height 9
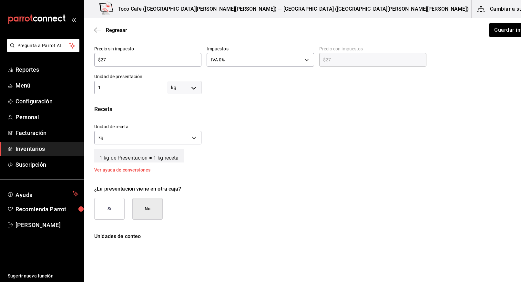
scroll to position [174, 0]
click at [489, 32] on button "Guardar insumo" at bounding box center [514, 30] width 50 height 14
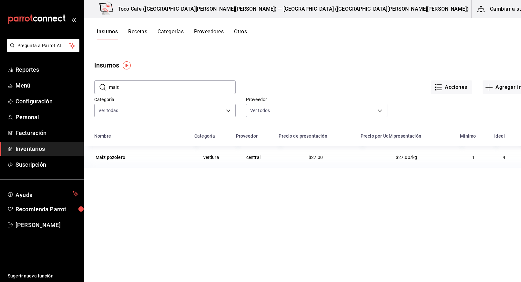
click at [521, 158] on icon "button" at bounding box center [530, 157] width 6 height 6
click at [478, 158] on span "Eliminar" at bounding box center [477, 157] width 16 height 5
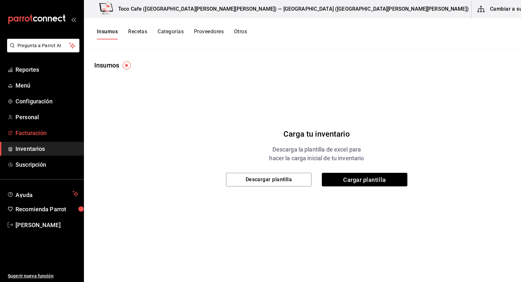
click at [34, 133] on span "Facturación" at bounding box center [47, 133] width 63 height 9
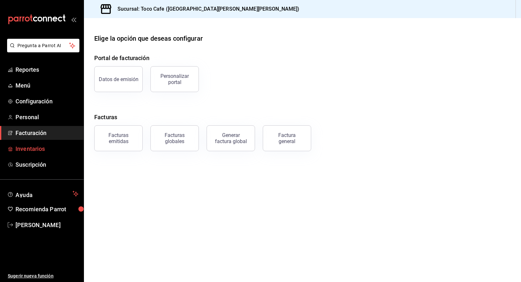
click at [34, 149] on span "Inventarios" at bounding box center [47, 148] width 63 height 9
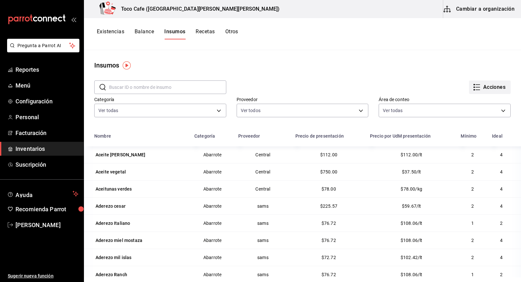
click at [495, 88] on button "Acciones" at bounding box center [490, 87] width 42 height 14
click at [375, 64] on div at bounding box center [260, 141] width 521 height 282
click at [484, 9] on button "Cambiar a organización" at bounding box center [479, 9] width 73 height 18
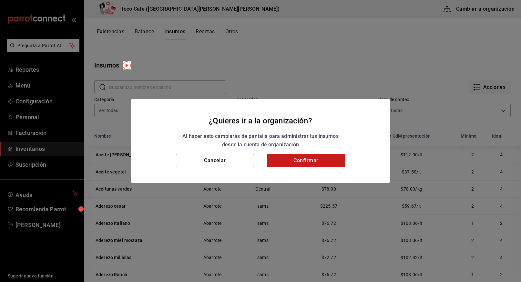
click at [298, 161] on button "Confirmar" at bounding box center [306, 161] width 78 height 14
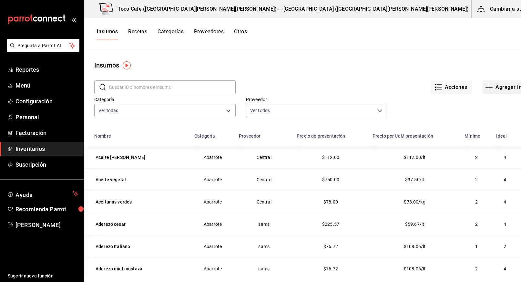
click at [483, 88] on button "Agregar insumo" at bounding box center [511, 87] width 56 height 14
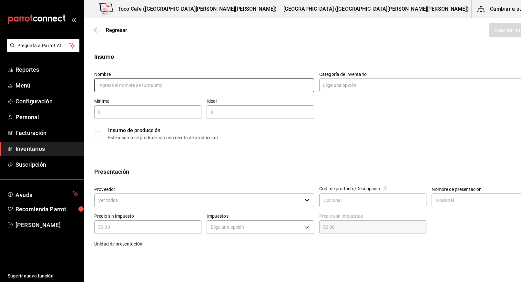
click at [218, 84] on input "text" at bounding box center [204, 85] width 220 height 14
type input "Maiz pozolero"
click at [327, 87] on input "Categoría de inventario" at bounding box center [423, 85] width 208 height 14
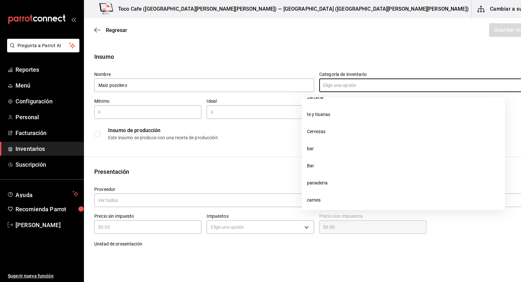
scroll to position [343, 0]
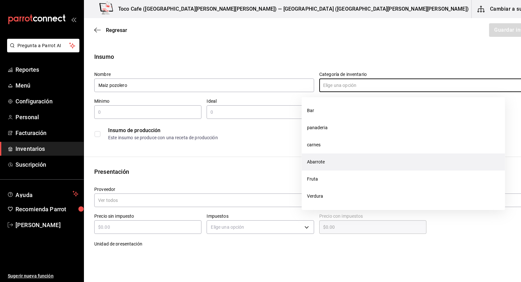
click at [315, 163] on li "Abarrote" at bounding box center [403, 161] width 203 height 17
type input "Abarrote"
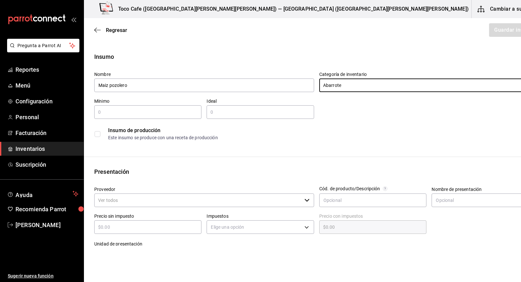
click at [168, 114] on input "text" at bounding box center [147, 112] width 107 height 8
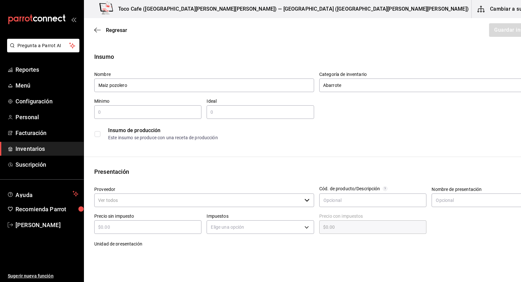
type input "2"
click at [212, 116] on div "​" at bounding box center [260, 112] width 107 height 14
type input "4"
click at [169, 202] on input "Proveedor" at bounding box center [198, 200] width 208 height 14
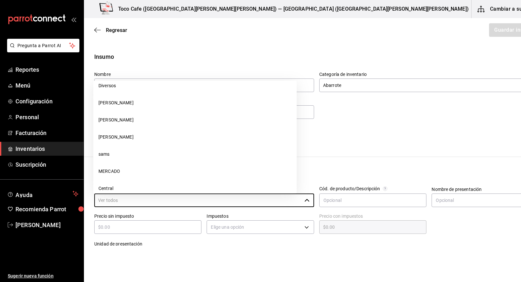
scroll to position [394, 0]
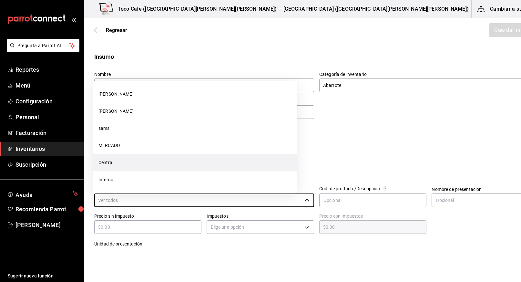
click at [141, 161] on li "Central" at bounding box center [194, 162] width 203 height 17
type input "Central"
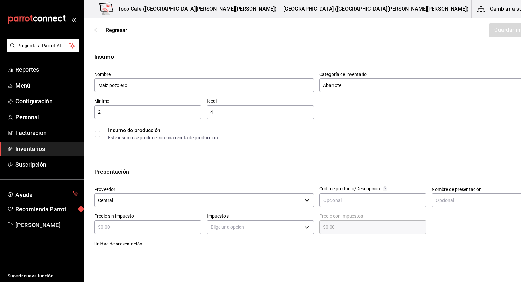
click at [164, 222] on div "​" at bounding box center [147, 227] width 107 height 14
type input "$2"
type input "$2.00"
type input "$27"
type input "$27.00"
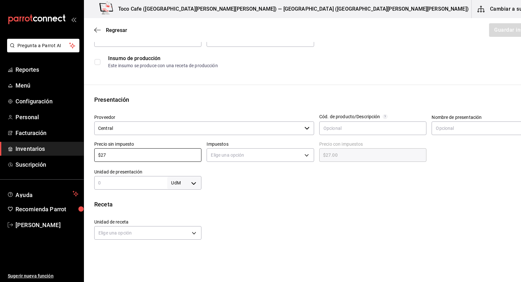
scroll to position [77, 0]
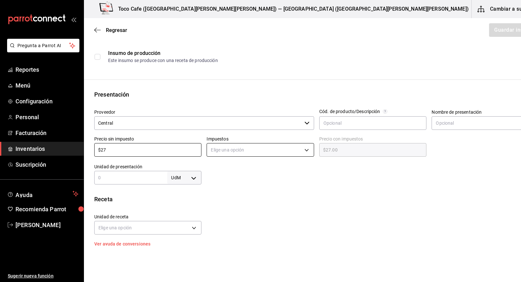
type input "$27"
click at [254, 148] on body "Pregunta a Parrot AI Reportes Menú Configuración Personal Facturación Inventari…" at bounding box center [260, 122] width 521 height 245
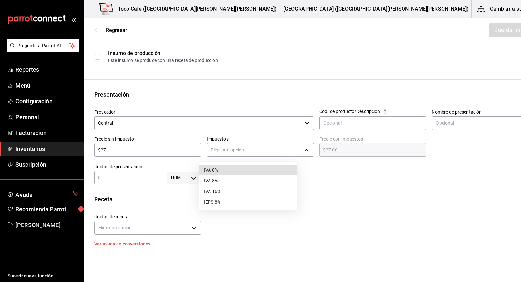
click at [239, 168] on li "IVA 0%" at bounding box center [248, 170] width 98 height 11
type input "IVA_0"
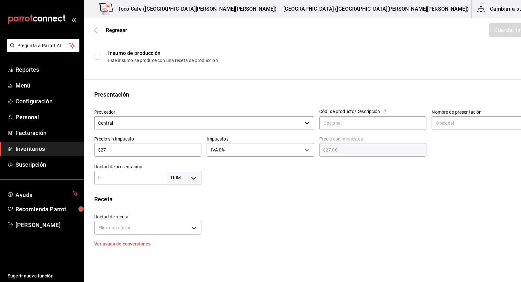
click at [123, 180] on input "text" at bounding box center [130, 178] width 73 height 8
type input "1"
click at [184, 178] on body "Pregunta a Parrot AI Reportes Menú Configuración Personal Facturación Inventari…" at bounding box center [260, 122] width 521 height 245
click at [173, 206] on li "kg" at bounding box center [177, 207] width 34 height 11
type input "KILOGRAM"
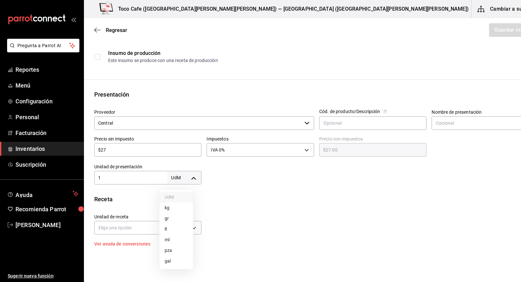
type input "KILOGRAM"
type input "1"
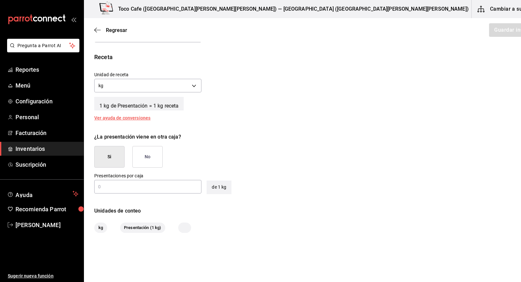
scroll to position [227, 0]
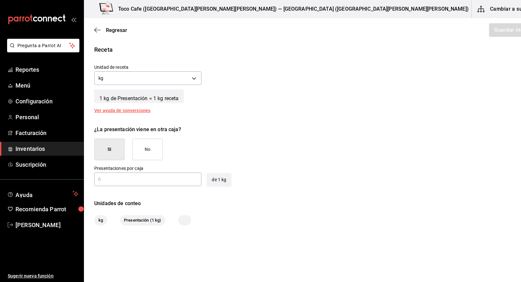
click at [154, 147] on button "No" at bounding box center [147, 150] width 30 height 22
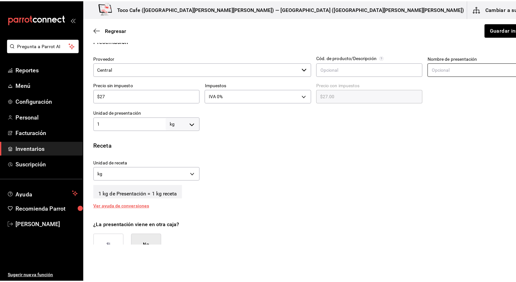
scroll to position [105, 0]
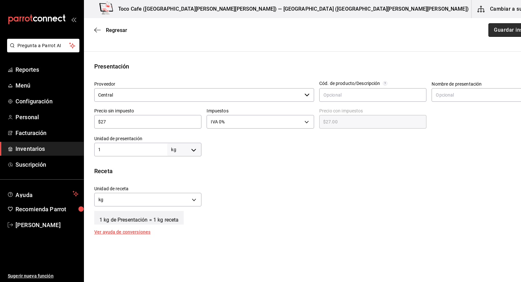
click at [489, 30] on button "Guardar insumo" at bounding box center [514, 30] width 50 height 14
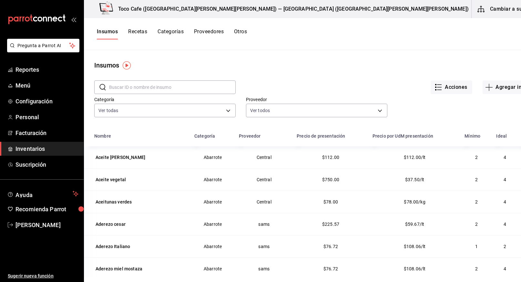
click at [479, 9] on button "Cambiar a sucursal" at bounding box center [508, 9] width 73 height 18
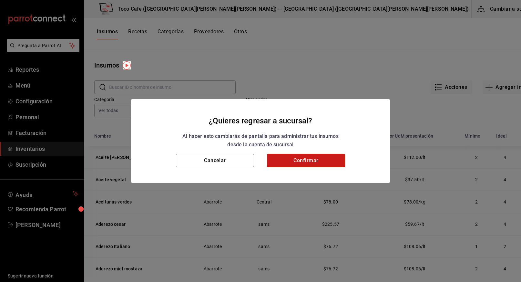
click at [286, 162] on button "Confirmar" at bounding box center [306, 161] width 78 height 14
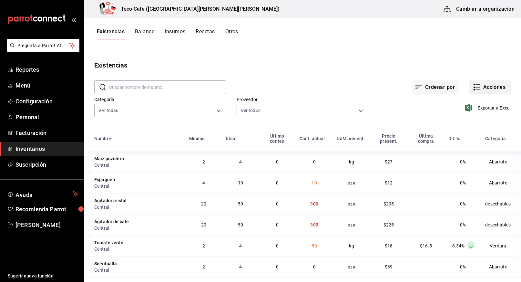
click at [484, 87] on button "Acciones" at bounding box center [490, 87] width 42 height 14
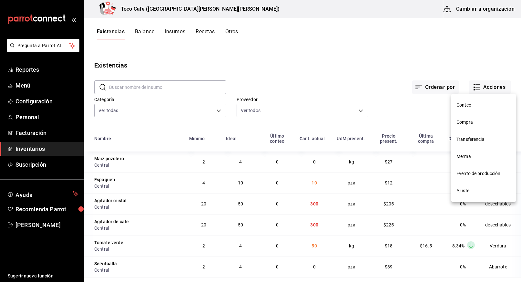
click at [467, 120] on span "Compra" at bounding box center [484, 122] width 54 height 7
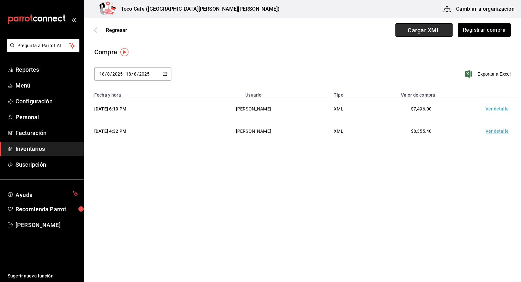
click at [430, 33] on span "Cargar XML" at bounding box center [424, 30] width 57 height 14
click at [0, 0] on input "Cargar XML" at bounding box center [0, 0] width 0 height 0
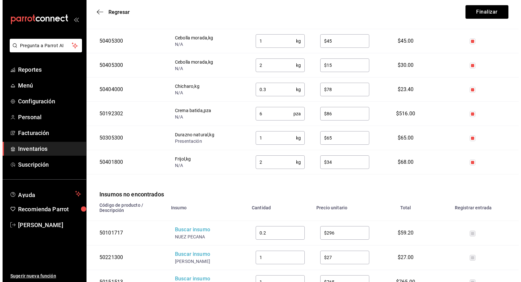
scroll to position [933, 0]
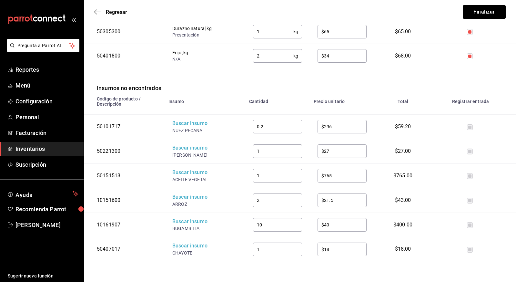
click at [192, 147] on div "Buscar insumo" at bounding box center [198, 147] width 52 height 7
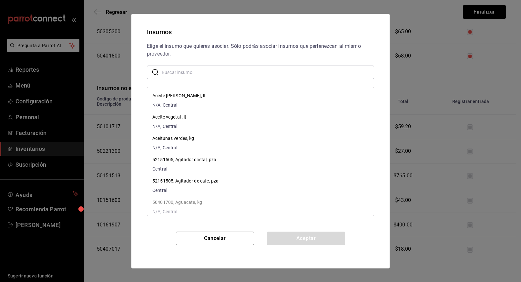
click at [197, 72] on input "text" at bounding box center [268, 72] width 212 height 13
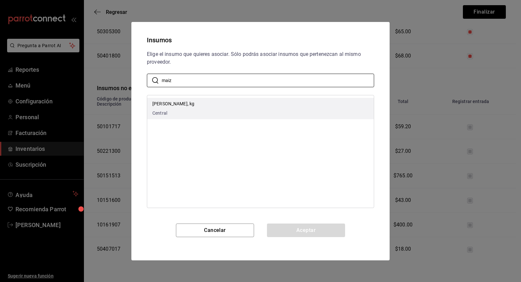
type input "maiz"
click at [170, 109] on div "[PERSON_NAME], kg Central" at bounding box center [173, 108] width 42 height 16
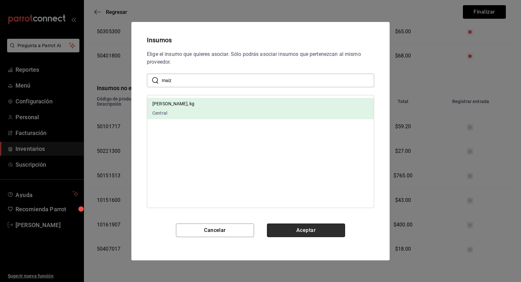
click at [294, 229] on button "Aceptar" at bounding box center [306, 230] width 78 height 14
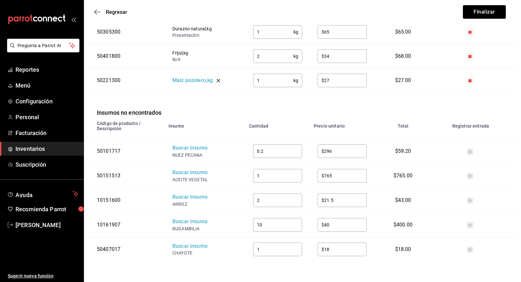
scroll to position [932, 0]
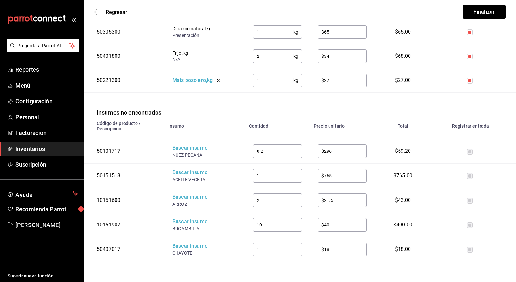
click at [192, 149] on div "Buscar insumo" at bounding box center [198, 147] width 52 height 7
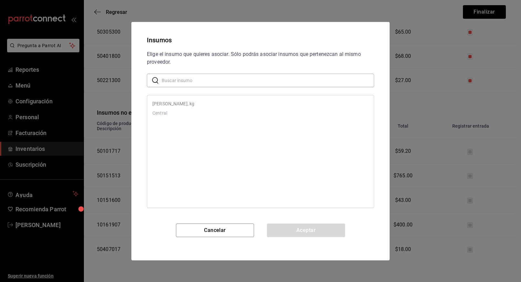
click at [189, 80] on div "Elige el insumo que quieres asociar. Sólo podrás asociar insumos que pertenezca…" at bounding box center [260, 136] width 243 height 173
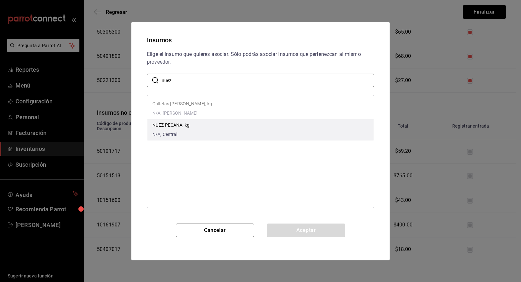
type input "nuez"
click at [167, 124] on p "NUEZ PECANA, kg" at bounding box center [170, 125] width 37 height 7
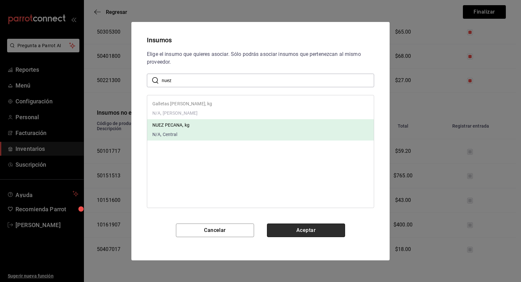
click at [297, 226] on button "Aceptar" at bounding box center [306, 230] width 78 height 14
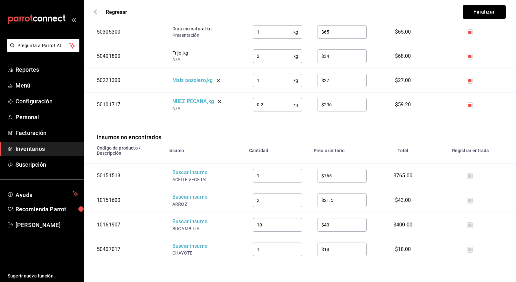
click at [196, 178] on div "ACEITE VEGETAL" at bounding box center [198, 179] width 52 height 6
click at [194, 172] on div "Buscar insumo" at bounding box center [198, 172] width 52 height 7
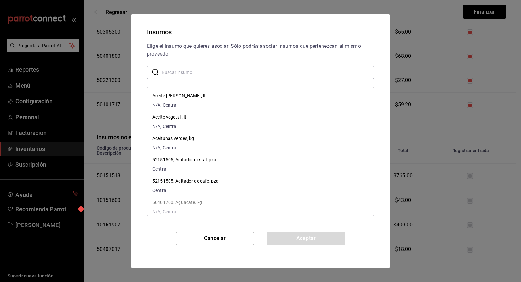
click at [200, 75] on input "text" at bounding box center [268, 72] width 212 height 13
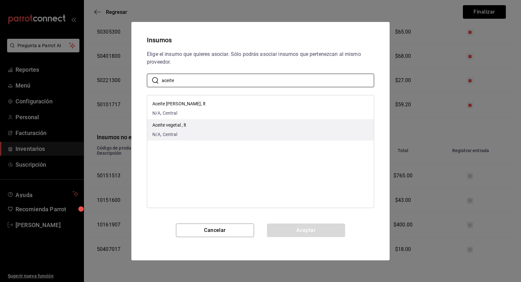
type input "aceite"
click at [180, 124] on p "Aceite vegetal , lt" at bounding box center [169, 125] width 34 height 7
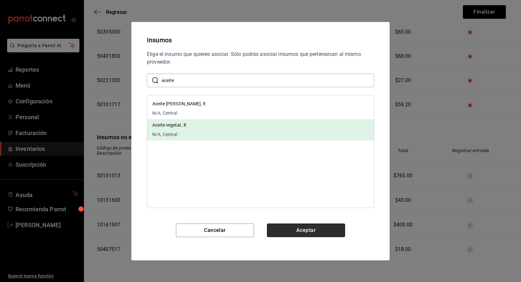
click at [310, 228] on button "Aceptar" at bounding box center [306, 230] width 78 height 14
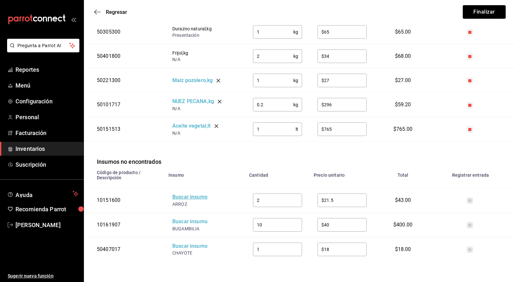
click at [188, 197] on div "Buscar insumo" at bounding box center [198, 196] width 52 height 7
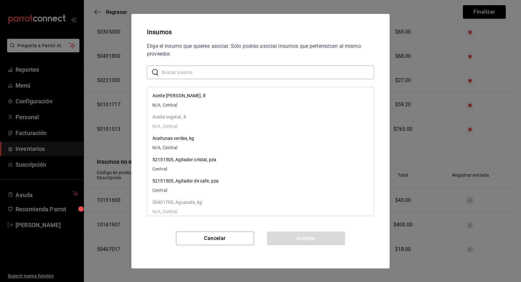
click at [187, 72] on input "text" at bounding box center [268, 72] width 212 height 13
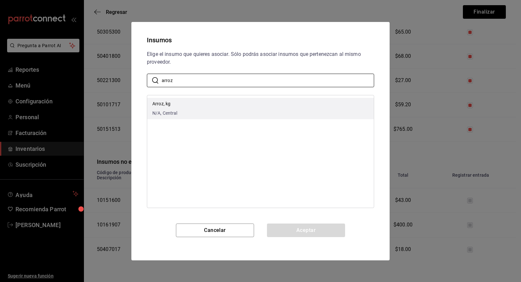
type input "arroz"
click at [166, 106] on p "Arroz, kg" at bounding box center [164, 103] width 25 height 7
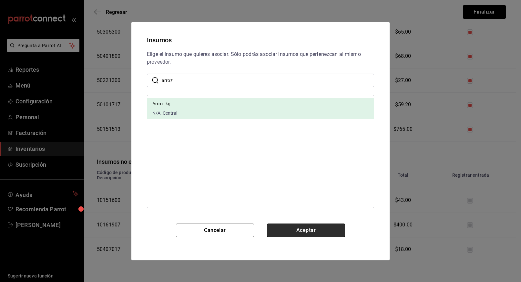
click at [305, 231] on button "Aceptar" at bounding box center [306, 230] width 78 height 14
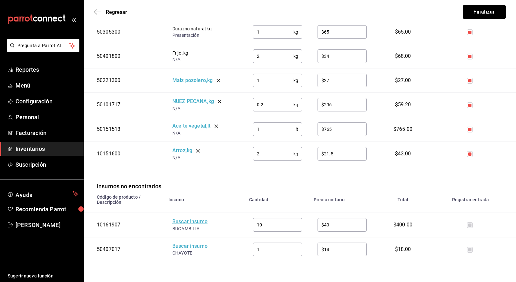
click at [193, 222] on div "Buscar insumo" at bounding box center [198, 221] width 52 height 7
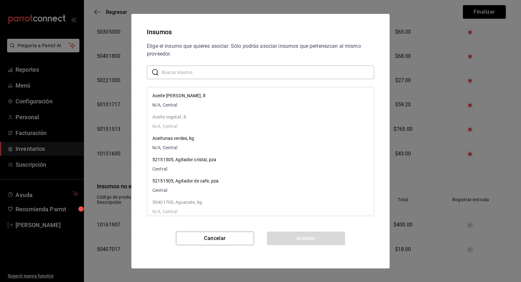
click at [193, 74] on input "text" at bounding box center [268, 72] width 212 height 13
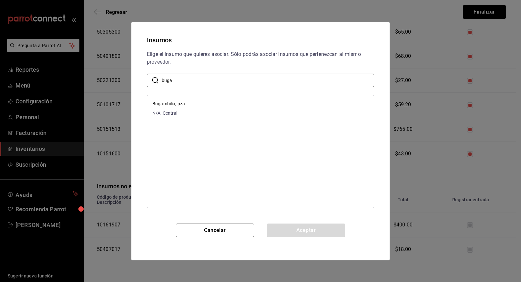
type input "bugambili"
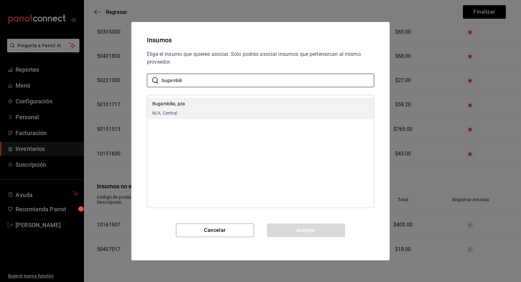
click at [185, 103] on li "Bugambilia, pza N/A, Central" at bounding box center [260, 108] width 227 height 21
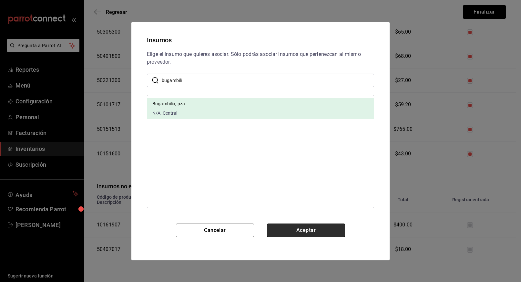
click at [302, 230] on button "Aceptar" at bounding box center [306, 230] width 78 height 14
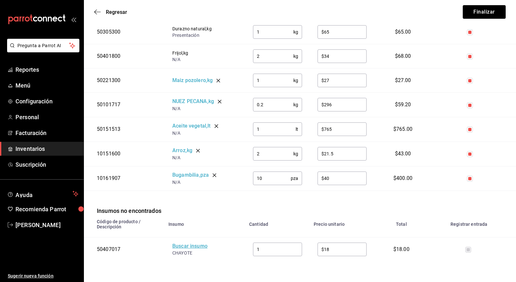
click at [192, 247] on div "Buscar insumo" at bounding box center [198, 246] width 52 height 7
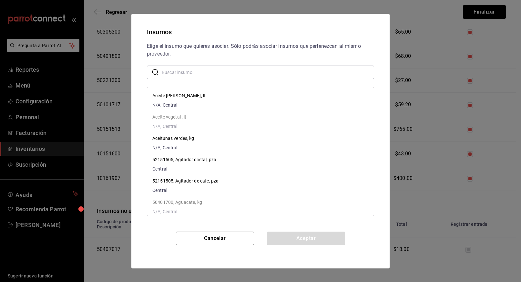
click at [208, 67] on input "text" at bounding box center [268, 72] width 212 height 13
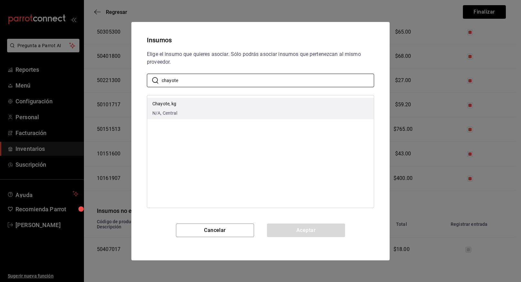
type input "chayote"
click at [172, 106] on p "Chayote, kg" at bounding box center [164, 103] width 25 height 7
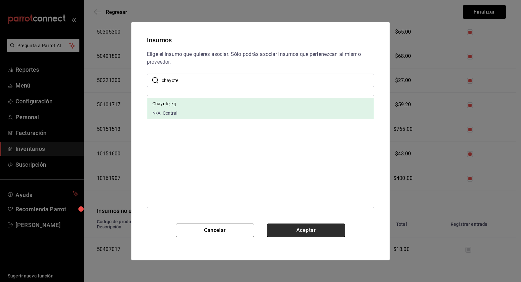
click at [303, 233] on button "Aceptar" at bounding box center [306, 230] width 78 height 14
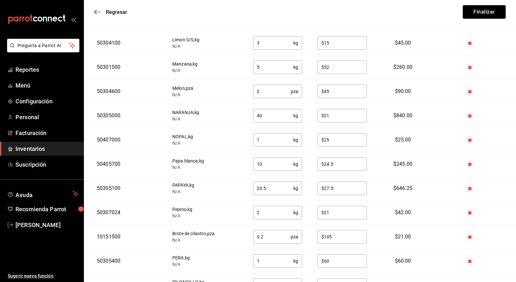
scroll to position [0, 0]
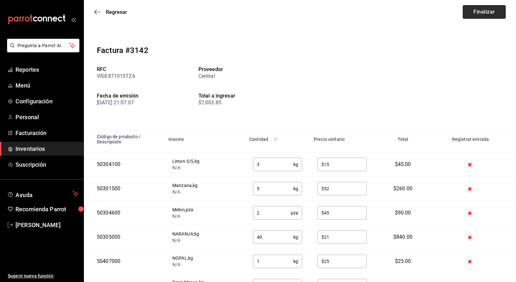
click at [484, 12] on button "Finalizar" at bounding box center [484, 12] width 43 height 14
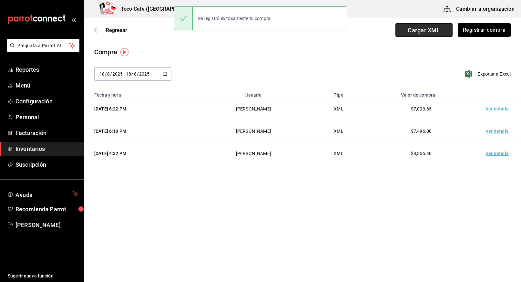
click at [428, 32] on span "Cargar XML" at bounding box center [424, 30] width 57 height 14
click at [0, 0] on input "Cargar XML" at bounding box center [0, 0] width 0 height 0
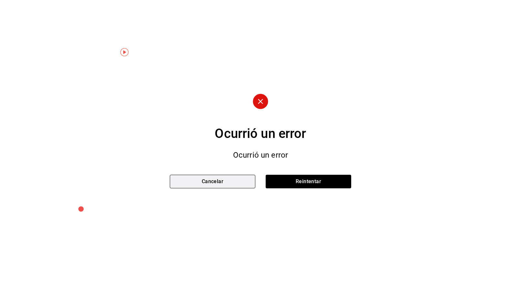
click at [234, 183] on button "Cancelar" at bounding box center [213, 182] width 86 height 14
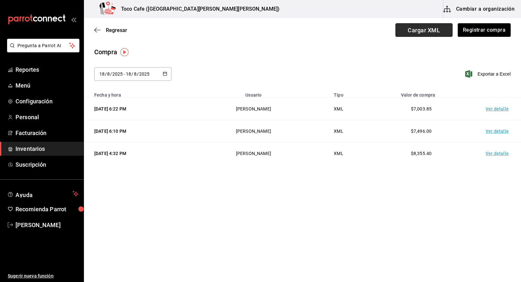
click at [433, 31] on span "Cargar XML" at bounding box center [424, 30] width 57 height 14
click at [0, 0] on input "Cargar XML" at bounding box center [0, 0] width 0 height 0
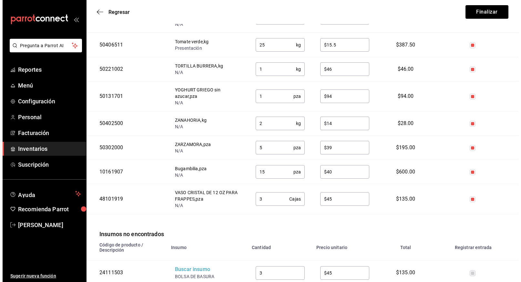
scroll to position [828, 0]
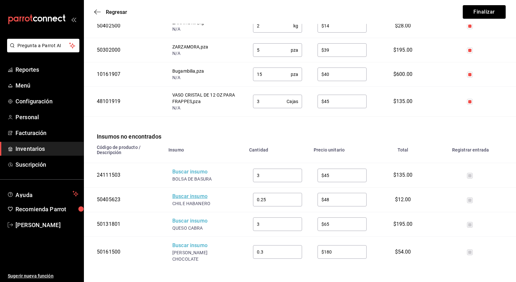
click at [192, 197] on div "Buscar insumo" at bounding box center [198, 196] width 52 height 7
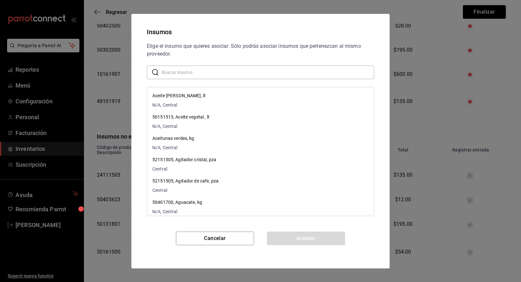
click at [196, 72] on input "text" at bounding box center [268, 72] width 212 height 13
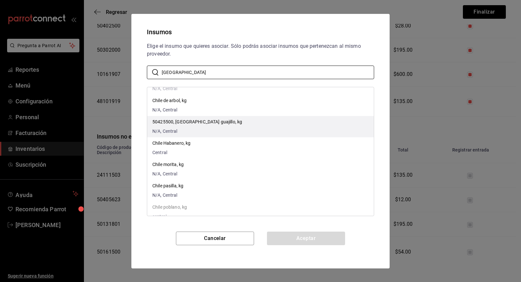
scroll to position [18, 0]
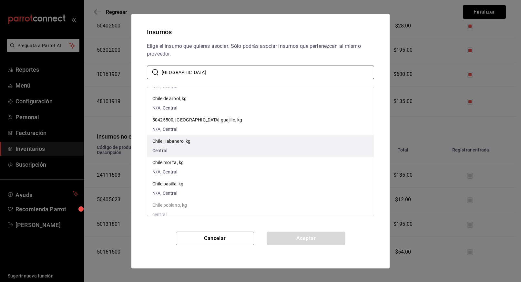
type input "[GEOGRAPHIC_DATA]"
click at [178, 144] on p "Chile Habanero, kg" at bounding box center [171, 141] width 38 height 7
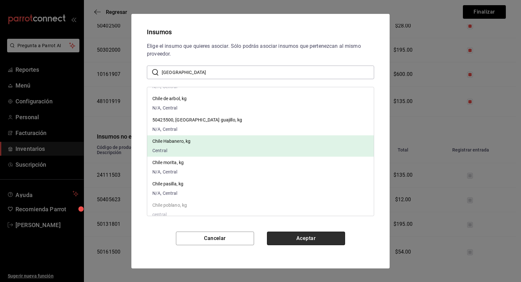
click at [296, 239] on button "Aceptar" at bounding box center [306, 239] width 78 height 14
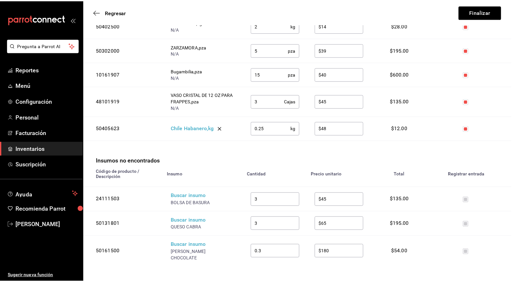
scroll to position [828, 0]
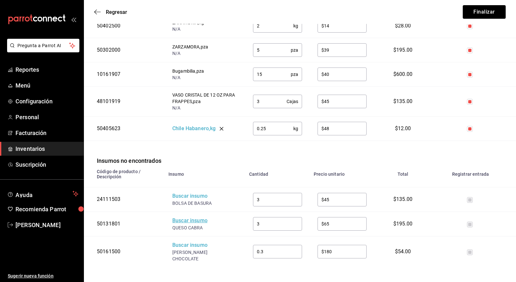
click at [193, 222] on div "Buscar insumo" at bounding box center [198, 220] width 52 height 7
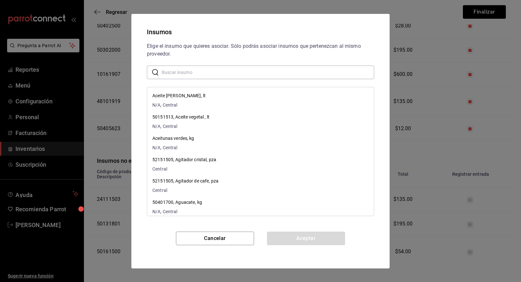
click at [222, 72] on input "text" at bounding box center [268, 72] width 212 height 13
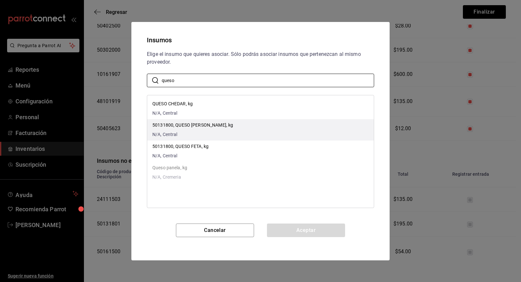
type input "queso"
click at [187, 126] on p "50131800, QUESO [PERSON_NAME], kg" at bounding box center [192, 125] width 81 height 7
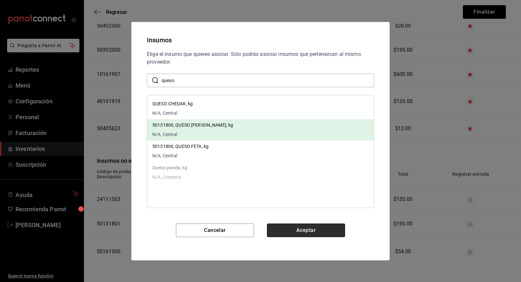
click at [295, 229] on button "Aceptar" at bounding box center [306, 230] width 78 height 14
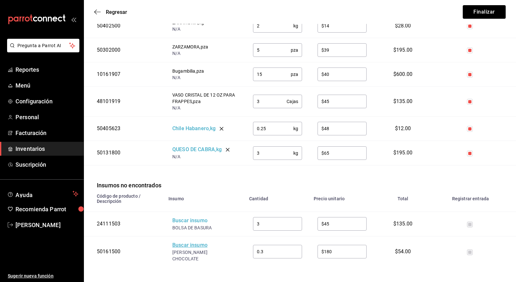
click at [196, 246] on div "Buscar insumo" at bounding box center [198, 245] width 52 height 7
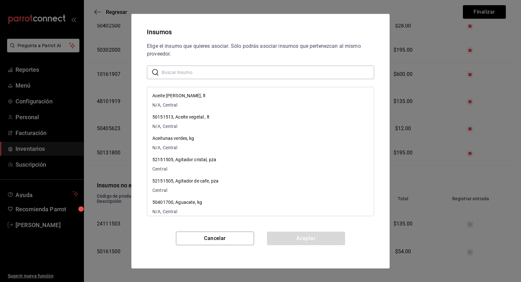
click at [210, 68] on input "text" at bounding box center [268, 72] width 212 height 13
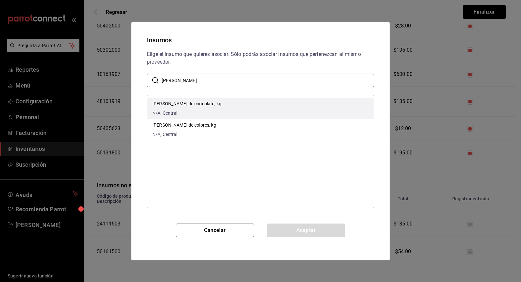
type input "[PERSON_NAME]"
click at [191, 102] on p "[PERSON_NAME] de chocolate, kg" at bounding box center [186, 103] width 69 height 7
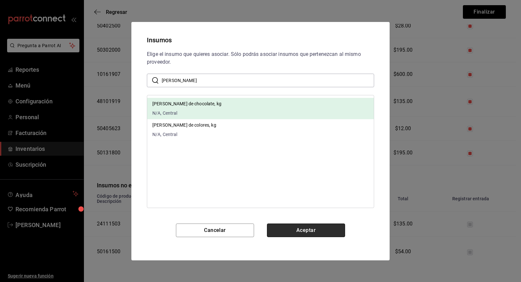
click at [289, 233] on button "Aceptar" at bounding box center [306, 230] width 78 height 14
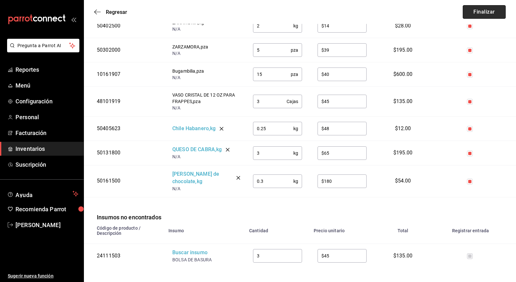
click at [490, 13] on button "Finalizar" at bounding box center [484, 12] width 43 height 14
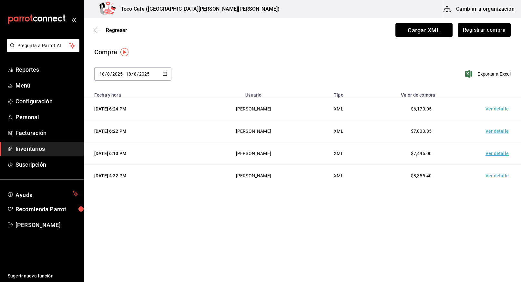
click at [495, 177] on td "Ver detalle" at bounding box center [498, 176] width 45 height 22
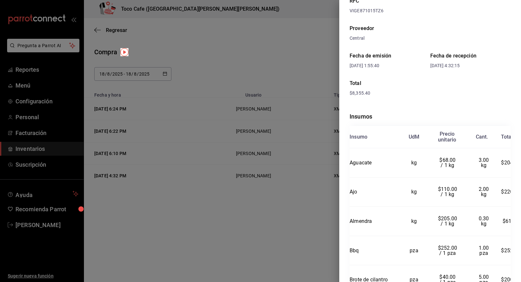
scroll to position [77, 0]
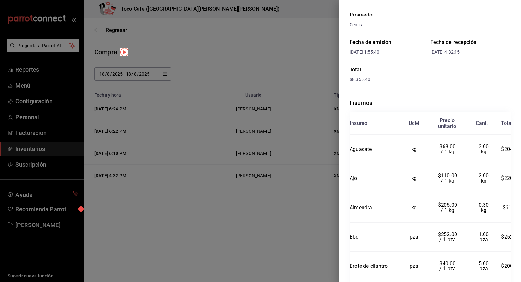
click at [324, 81] on div at bounding box center [260, 141] width 521 height 282
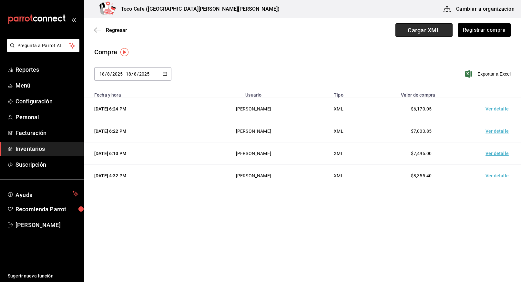
click at [429, 31] on span "Cargar XML" at bounding box center [424, 30] width 57 height 14
click at [0, 0] on input "Cargar XML" at bounding box center [0, 0] width 0 height 0
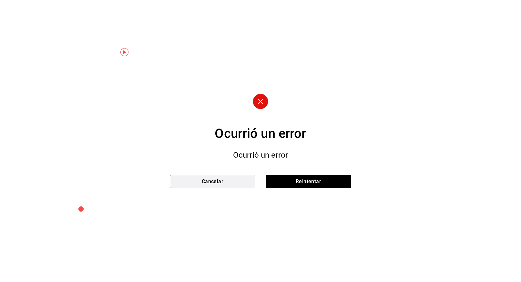
click at [239, 180] on button "Cancelar" at bounding box center [213, 182] width 86 height 14
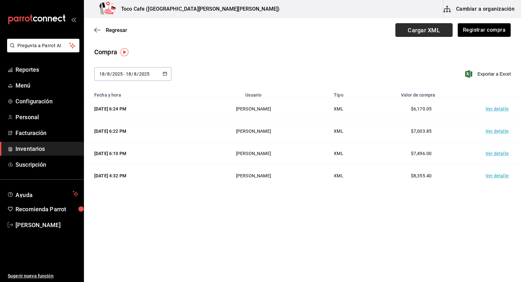
click at [428, 30] on span "Cargar XML" at bounding box center [424, 30] width 57 height 14
click at [0, 0] on input "Cargar XML" at bounding box center [0, 0] width 0 height 0
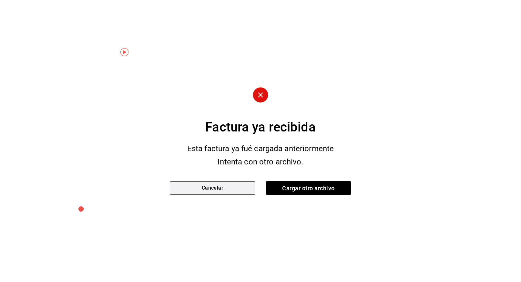
click at [230, 187] on button "Cancelar" at bounding box center [213, 188] width 86 height 14
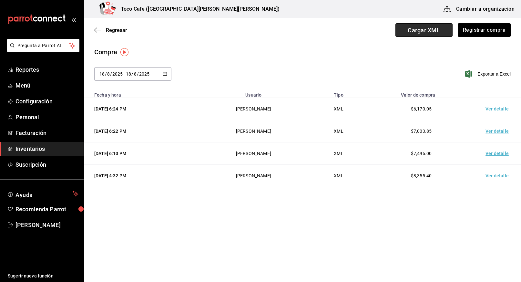
click at [433, 31] on span "Cargar XML" at bounding box center [424, 30] width 57 height 14
click at [0, 0] on input "Cargar XML" at bounding box center [0, 0] width 0 height 0
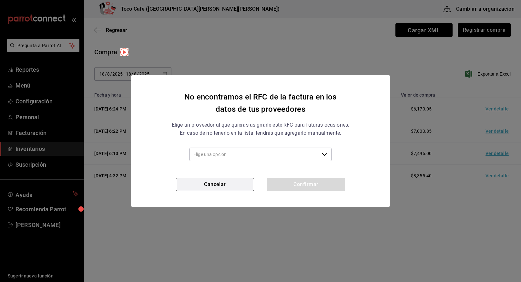
click at [221, 186] on button "Cancelar" at bounding box center [215, 185] width 78 height 14
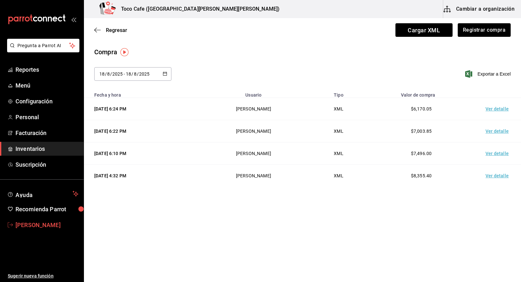
click at [46, 225] on span "[PERSON_NAME]" at bounding box center [47, 225] width 63 height 9
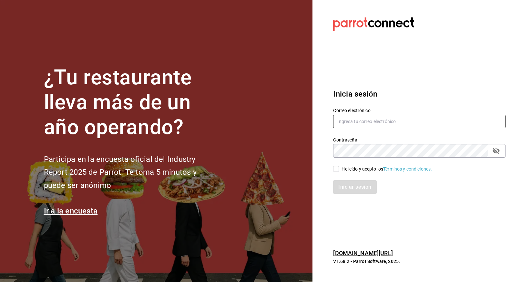
type input "[PERSON_NAME][EMAIL_ADDRESS][DOMAIN_NAME]"
